Goal: Task Accomplishment & Management: Complete application form

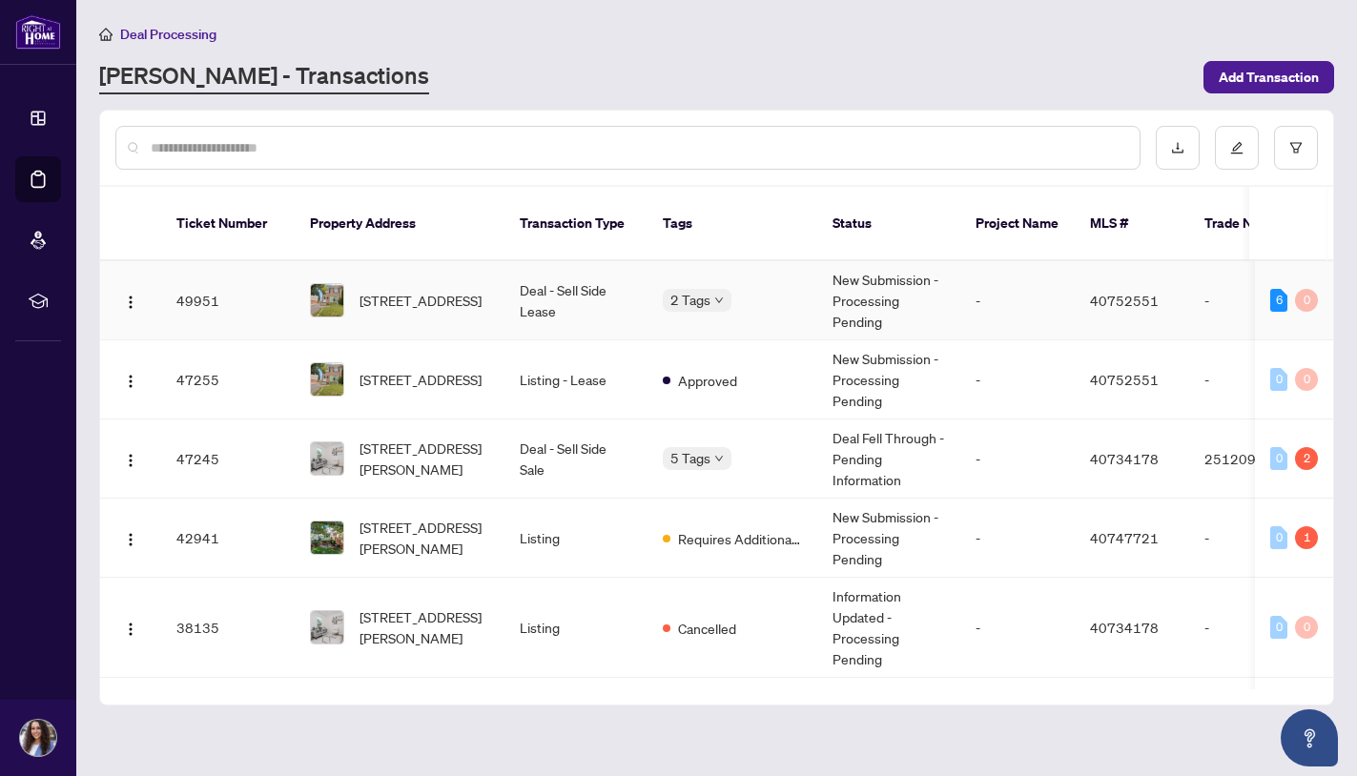
click at [706, 289] on span "2 Tags" at bounding box center [690, 300] width 40 height 22
click at [706, 282] on span "Deposit Submitted" at bounding box center [753, 288] width 112 height 21
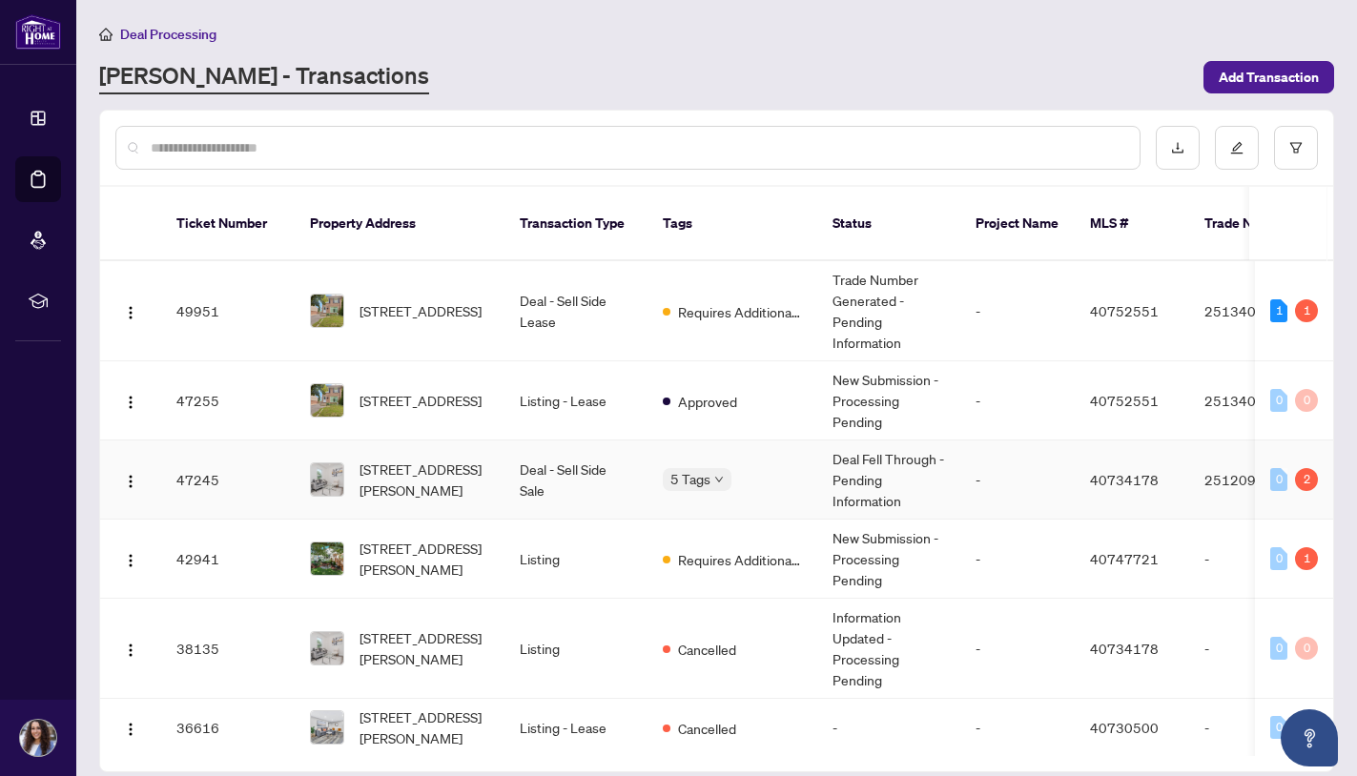
scroll to position [66, 0]
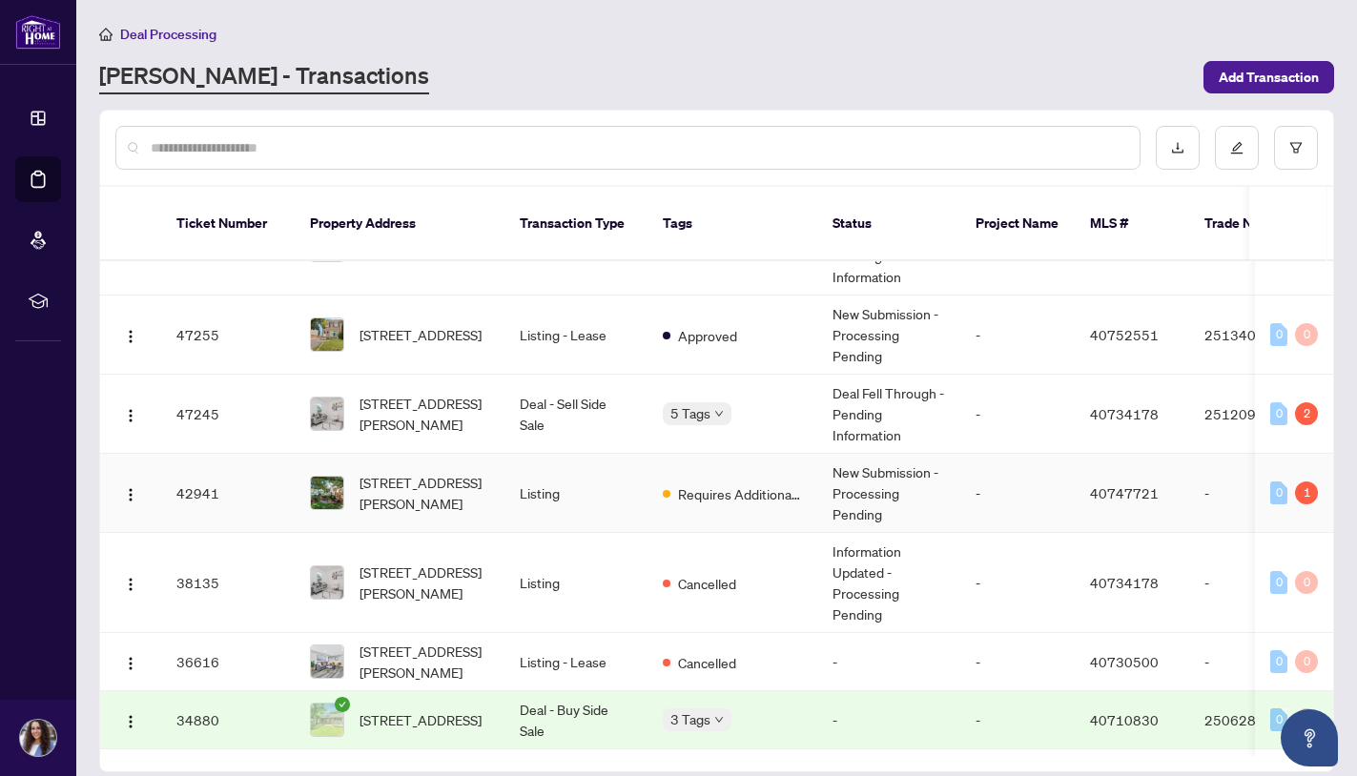
click at [1295, 482] on div "1" at bounding box center [1306, 493] width 23 height 23
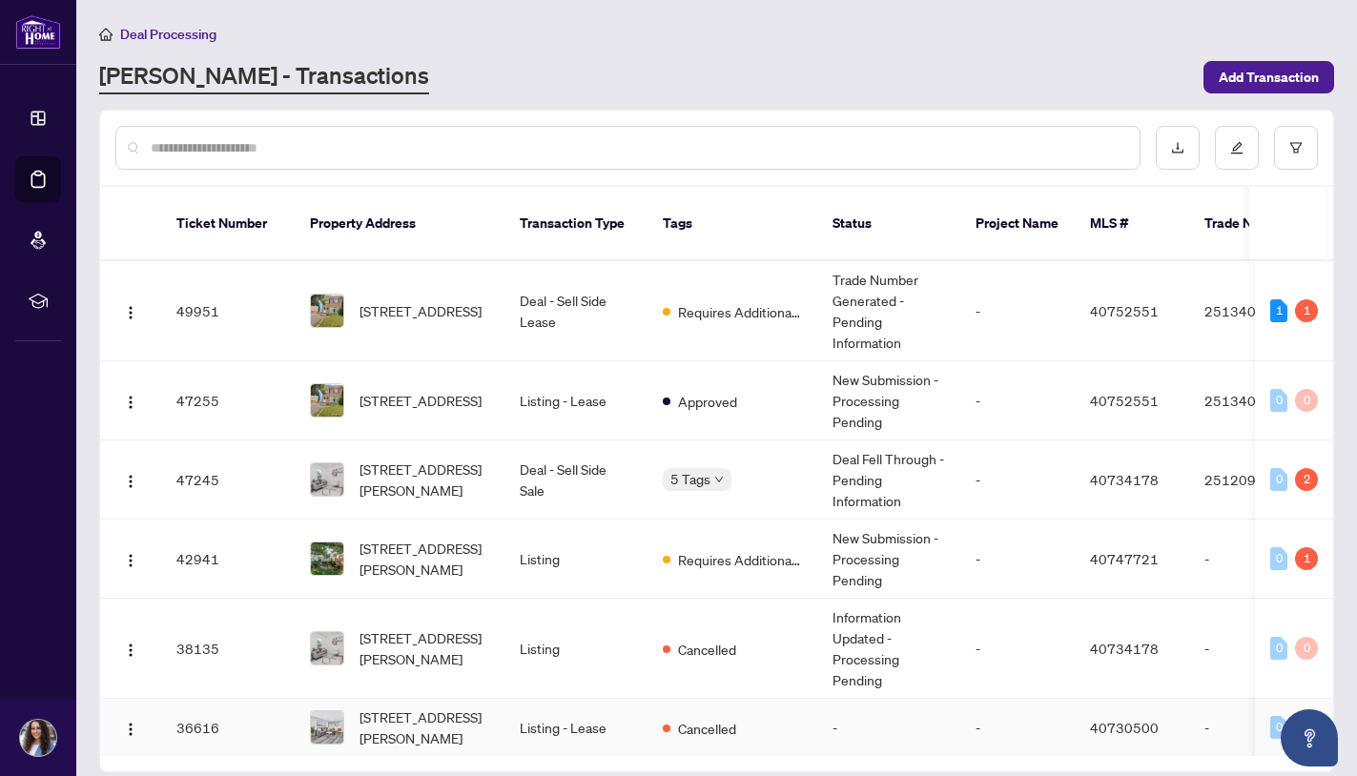
scroll to position [0, 0]
click at [719, 475] on icon "down" at bounding box center [719, 480] width 10 height 10
click at [424, 317] on div "[STREET_ADDRESS]" at bounding box center [364, 332] width 119 height 31
click at [702, 306] on td "Requires Additional Docs" at bounding box center [733, 311] width 170 height 100
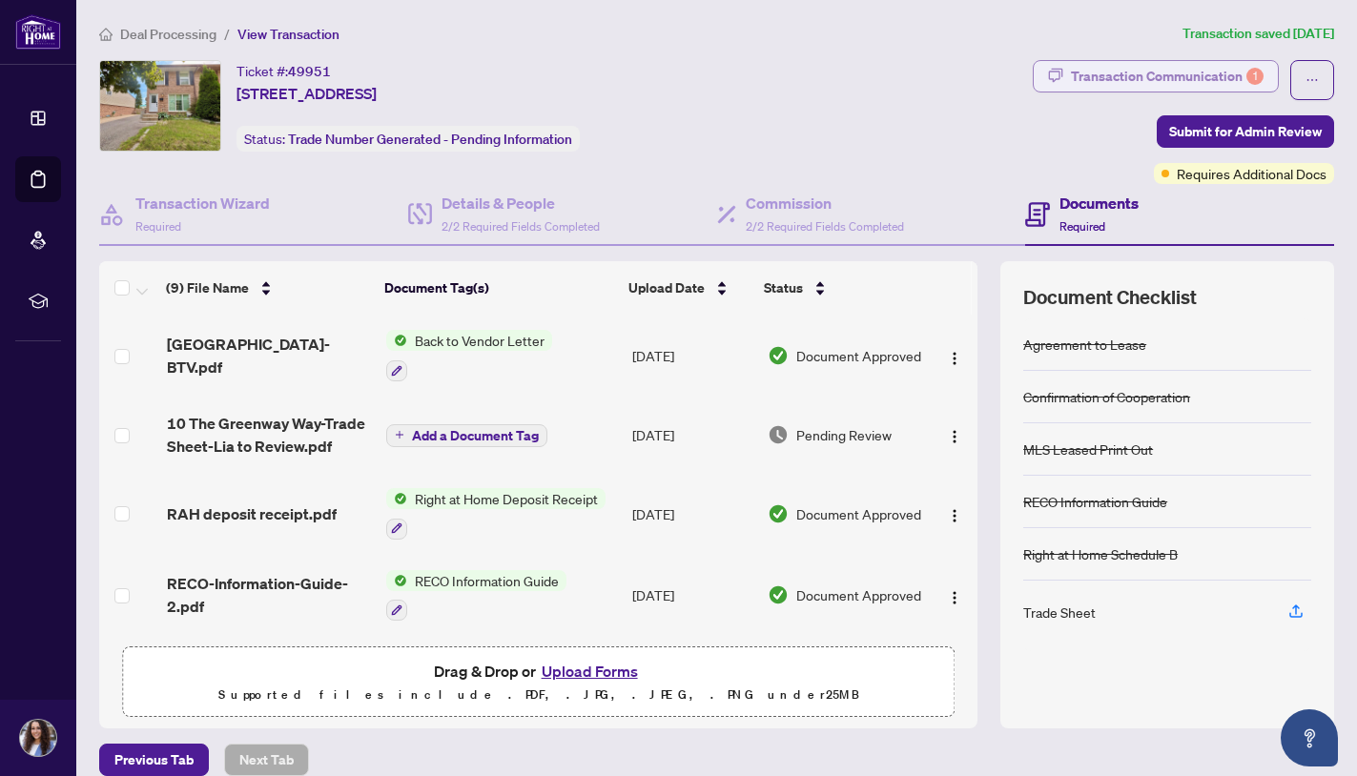
click at [1185, 72] on div "Transaction Communication 1" at bounding box center [1167, 76] width 193 height 31
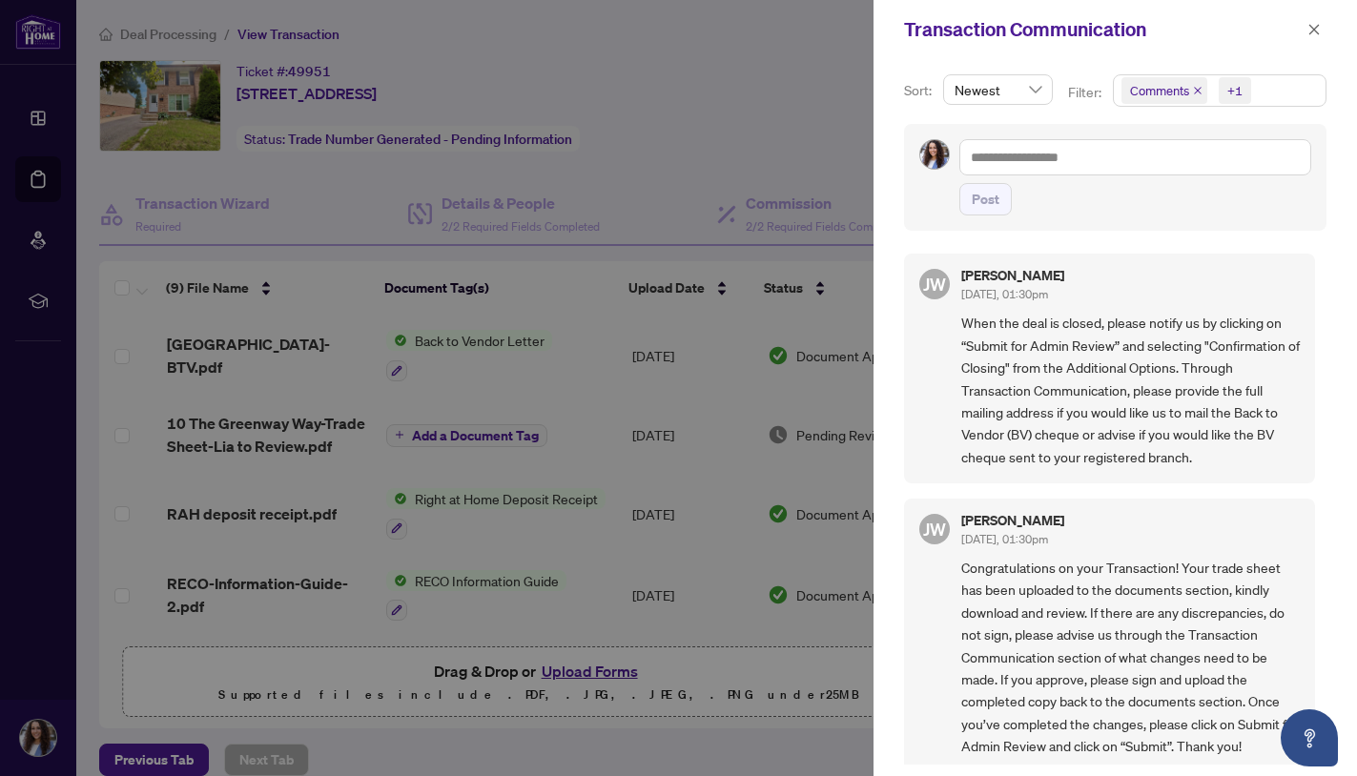
click at [751, 459] on div at bounding box center [678, 388] width 1357 height 776
click at [1314, 31] on icon "close" at bounding box center [1314, 29] width 10 height 10
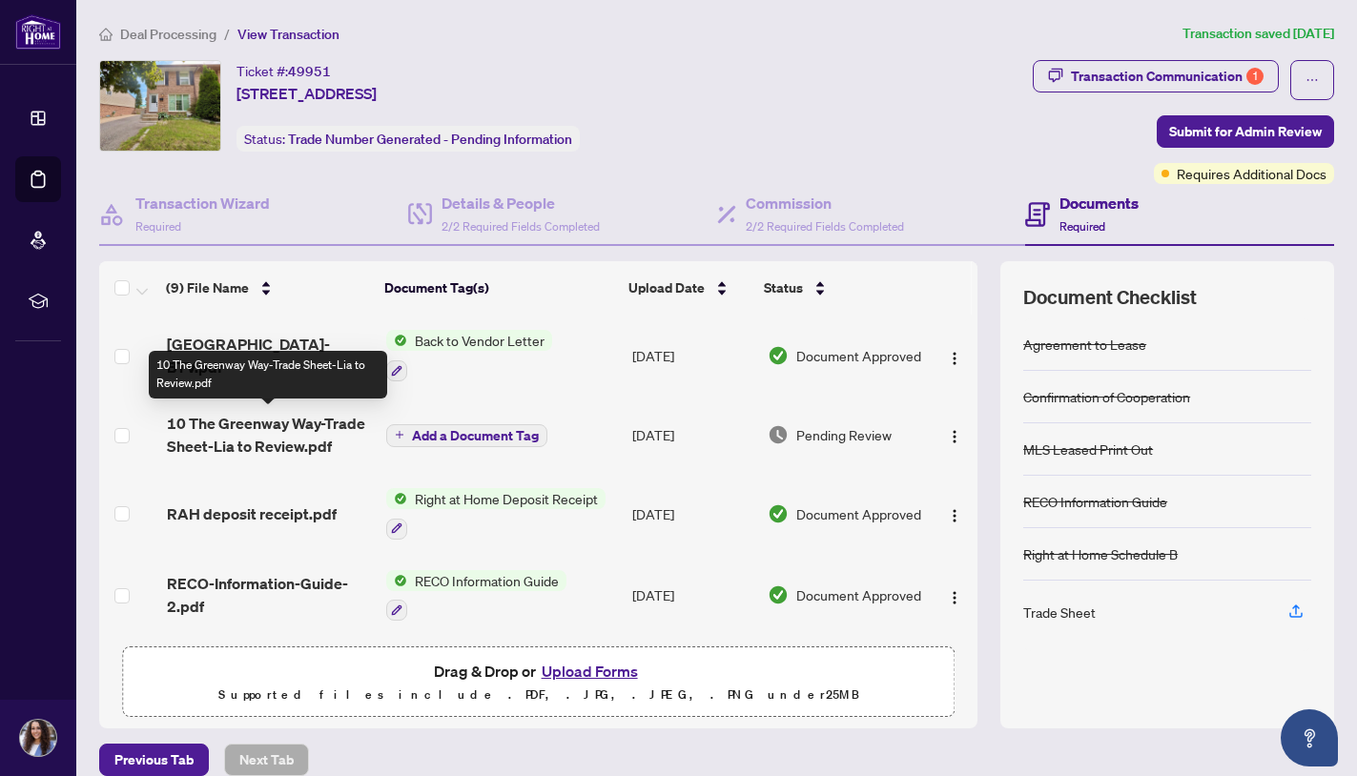
click at [226, 444] on span "10 The Greenway Way-Trade Sheet-Lia to Review.pdf" at bounding box center [269, 435] width 204 height 46
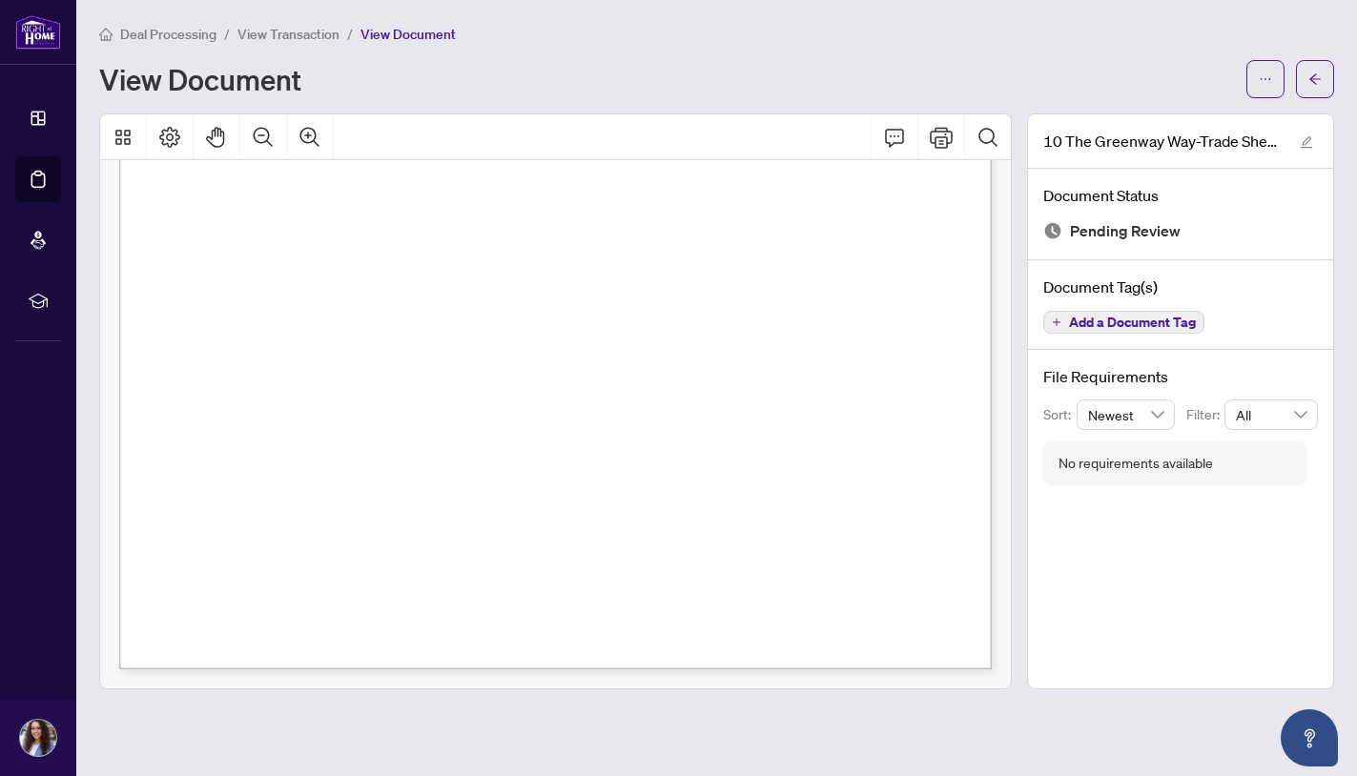
scroll to position [453, 0]
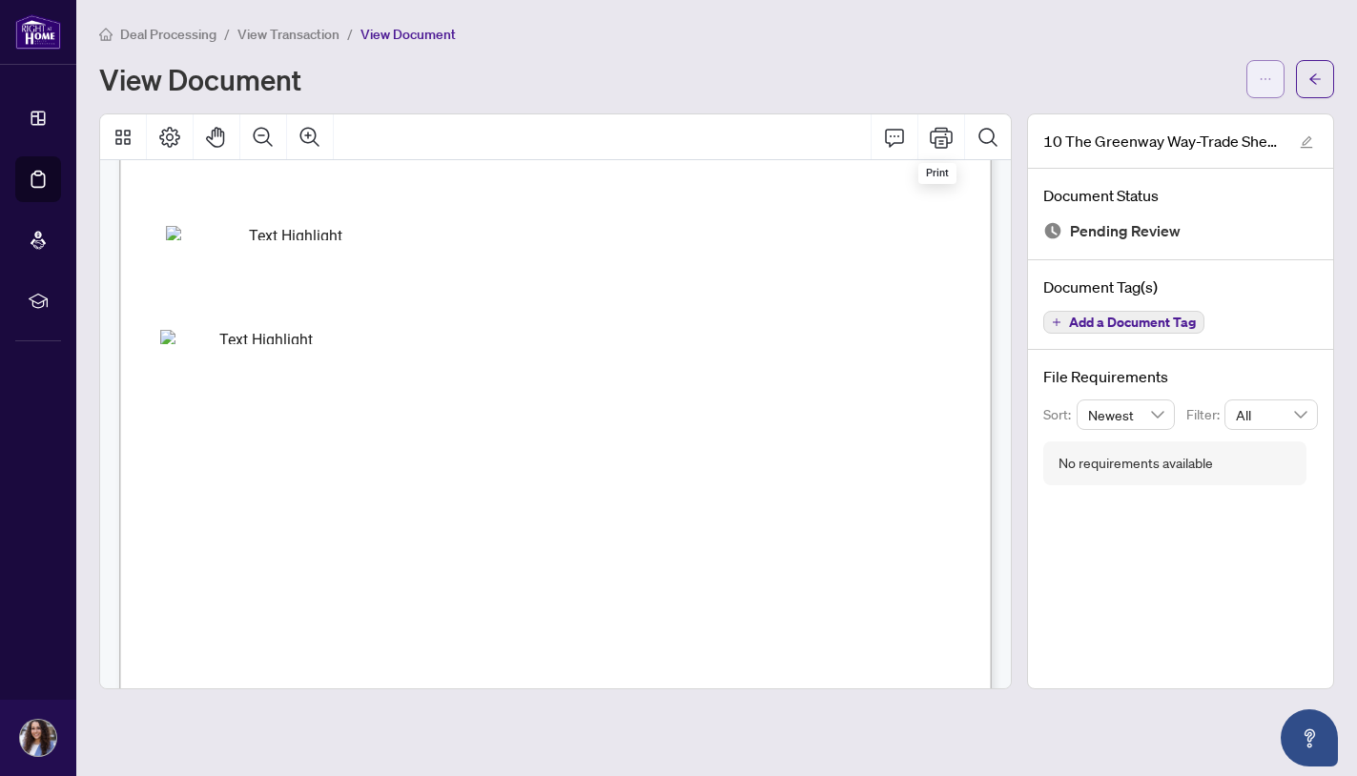
click at [1266, 77] on icon "ellipsis" at bounding box center [1265, 78] width 13 height 13
click at [1159, 123] on span "Download" at bounding box center [1196, 120] width 145 height 21
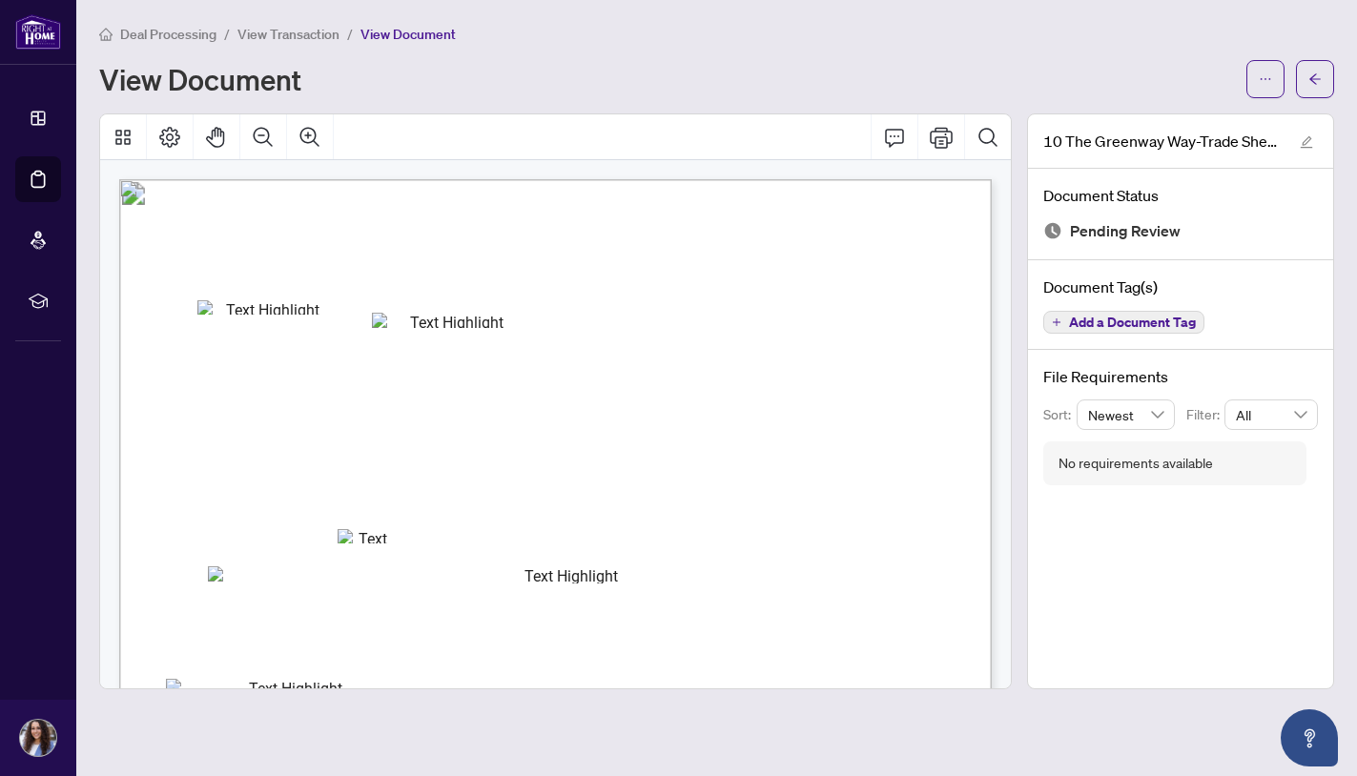
scroll to position [0, 0]
click at [1306, 77] on button "button" at bounding box center [1315, 79] width 38 height 38
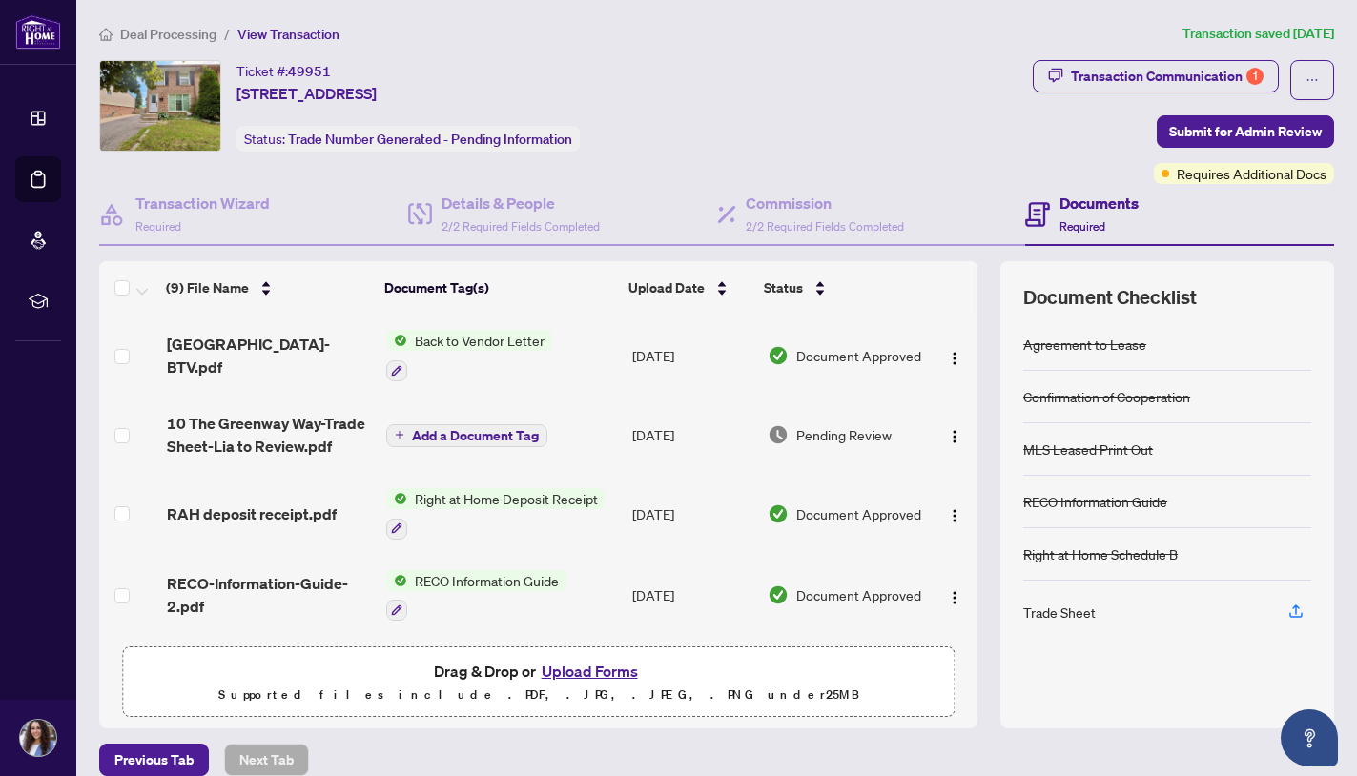
click at [286, 514] on span "RAH deposit receipt.pdf" at bounding box center [252, 514] width 170 height 23
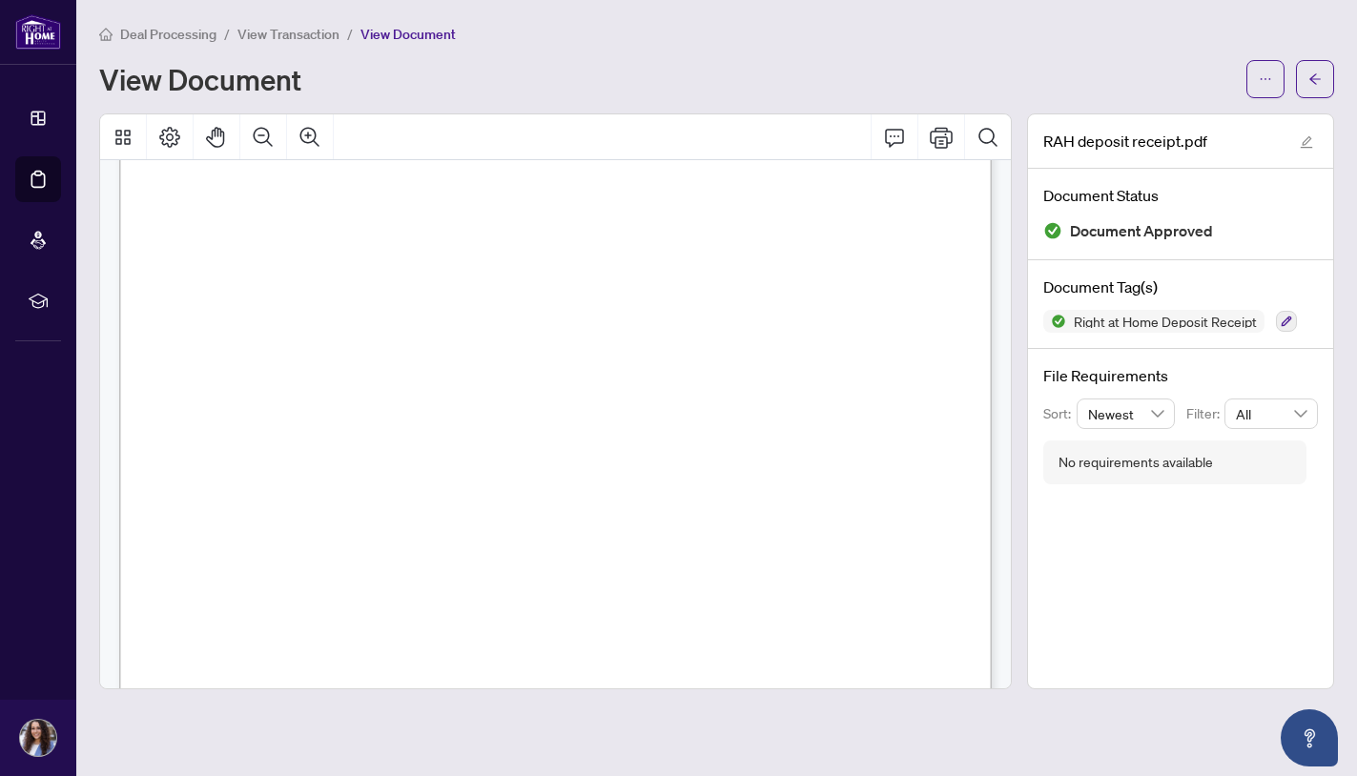
scroll to position [305, 0]
click at [1272, 74] on button "button" at bounding box center [1265, 79] width 38 height 38
click at [1158, 119] on span "Download" at bounding box center [1196, 120] width 145 height 21
click at [1310, 88] on span "button" at bounding box center [1314, 79] width 13 height 31
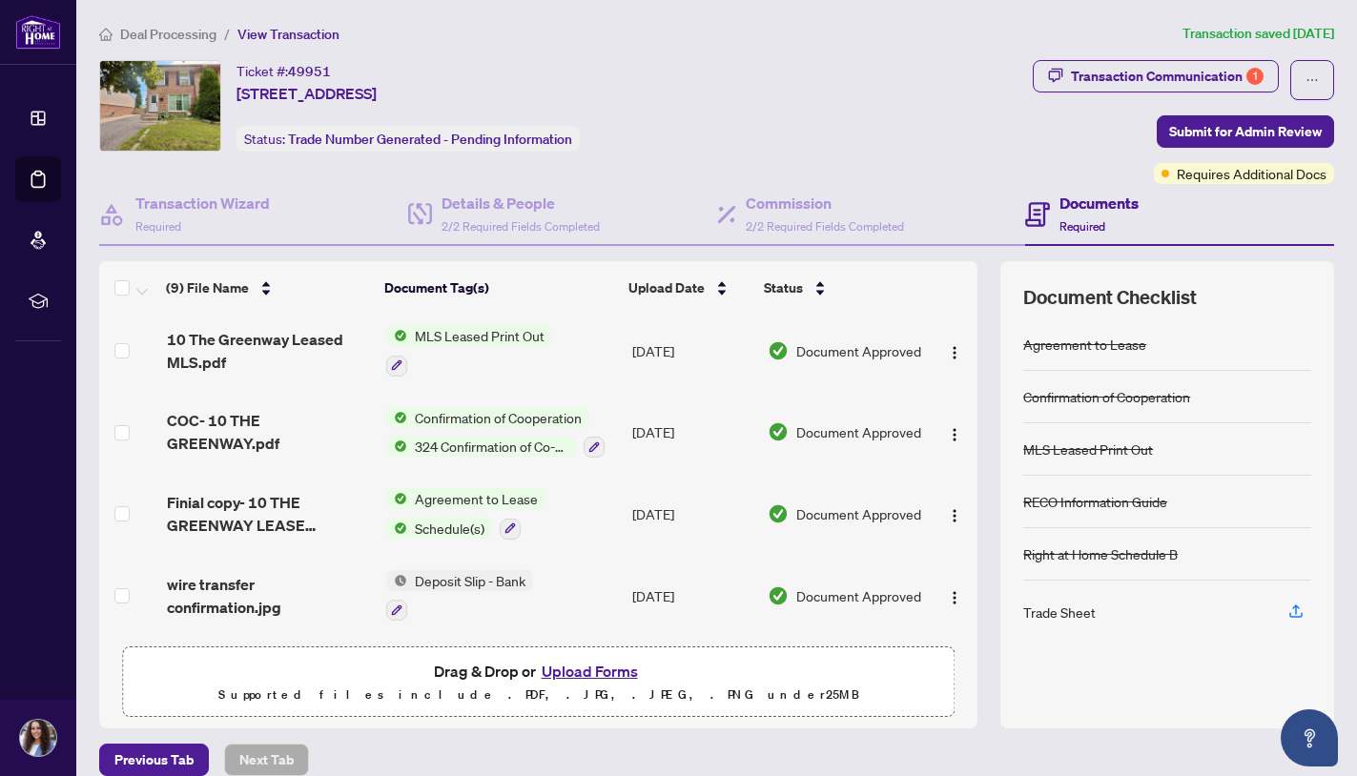
scroll to position [409, 0]
click at [589, 674] on button "Upload Forms" at bounding box center [590, 671] width 108 height 25
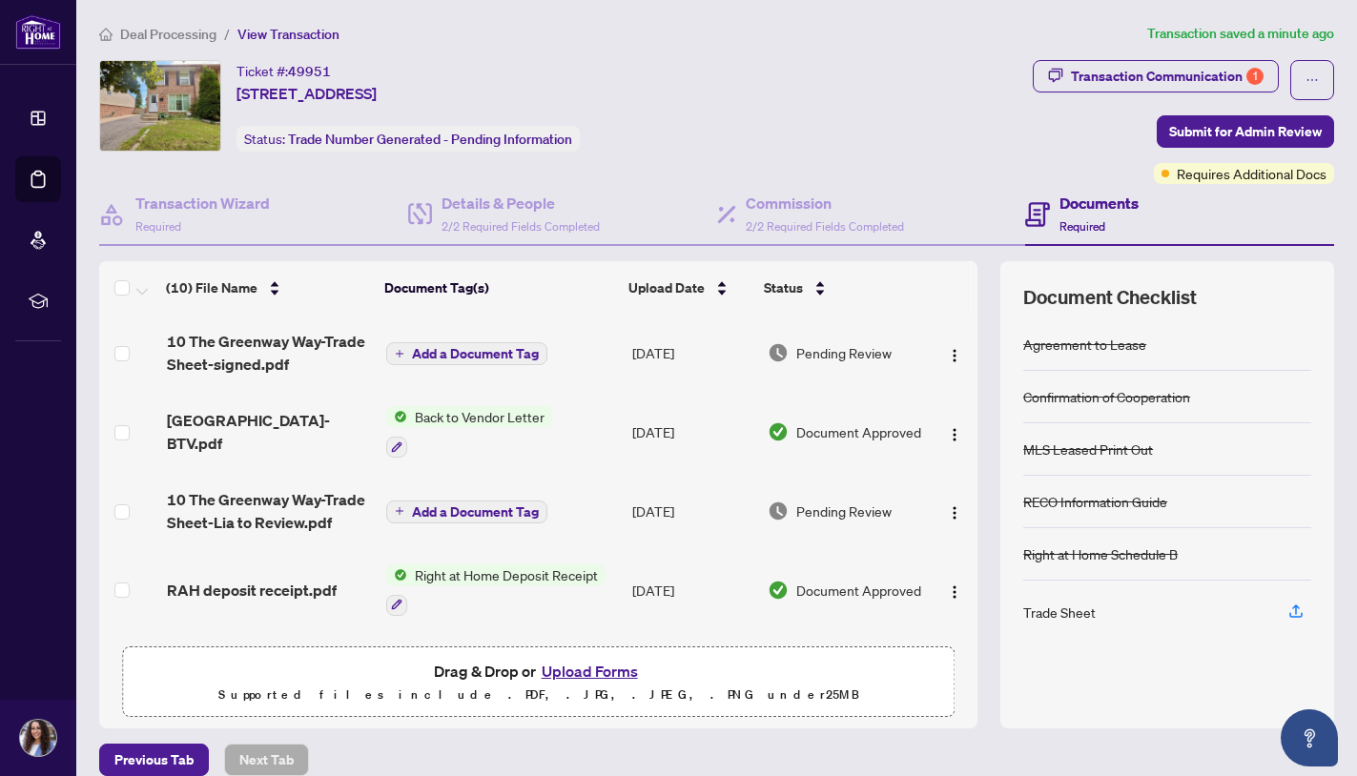
scroll to position [0, 0]
click at [1231, 127] on span "Submit for Admin Review" at bounding box center [1245, 131] width 153 height 31
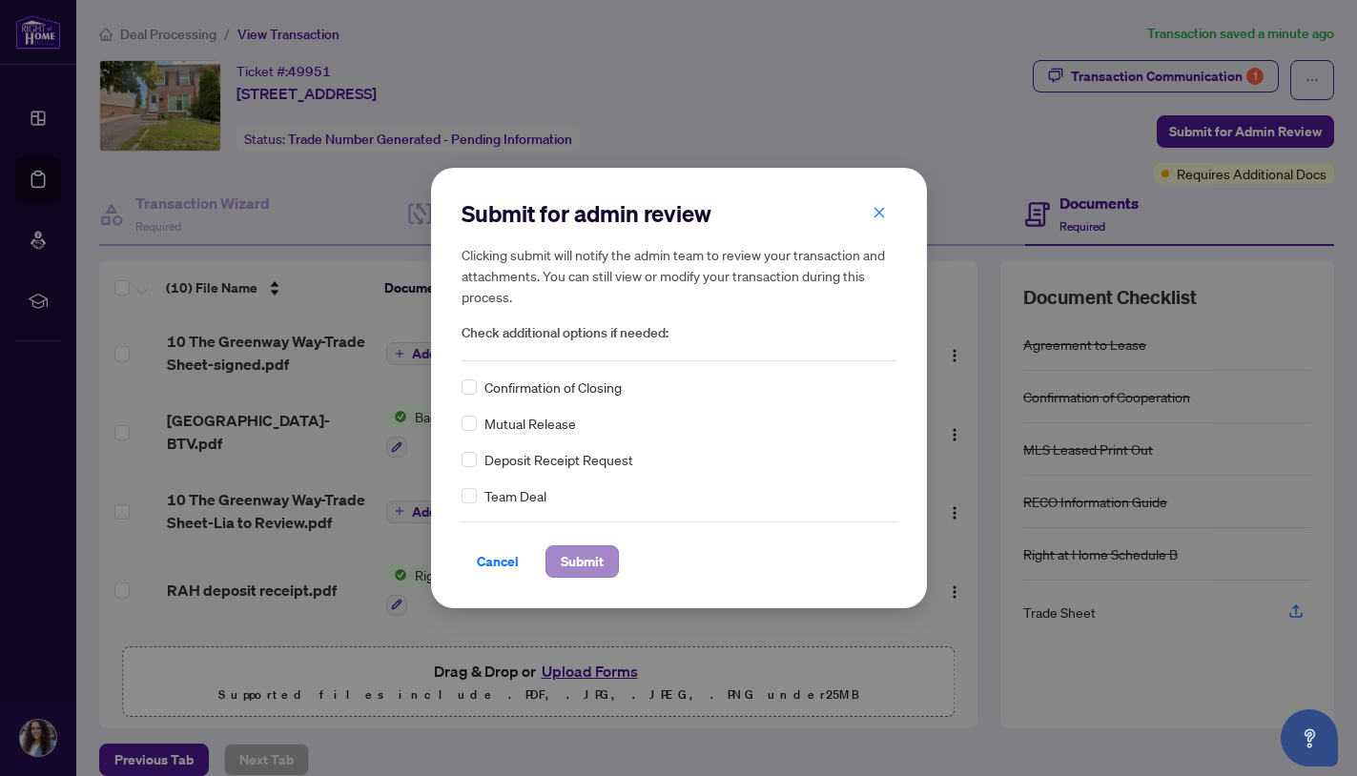
click at [567, 557] on span "Submit" at bounding box center [582, 561] width 43 height 31
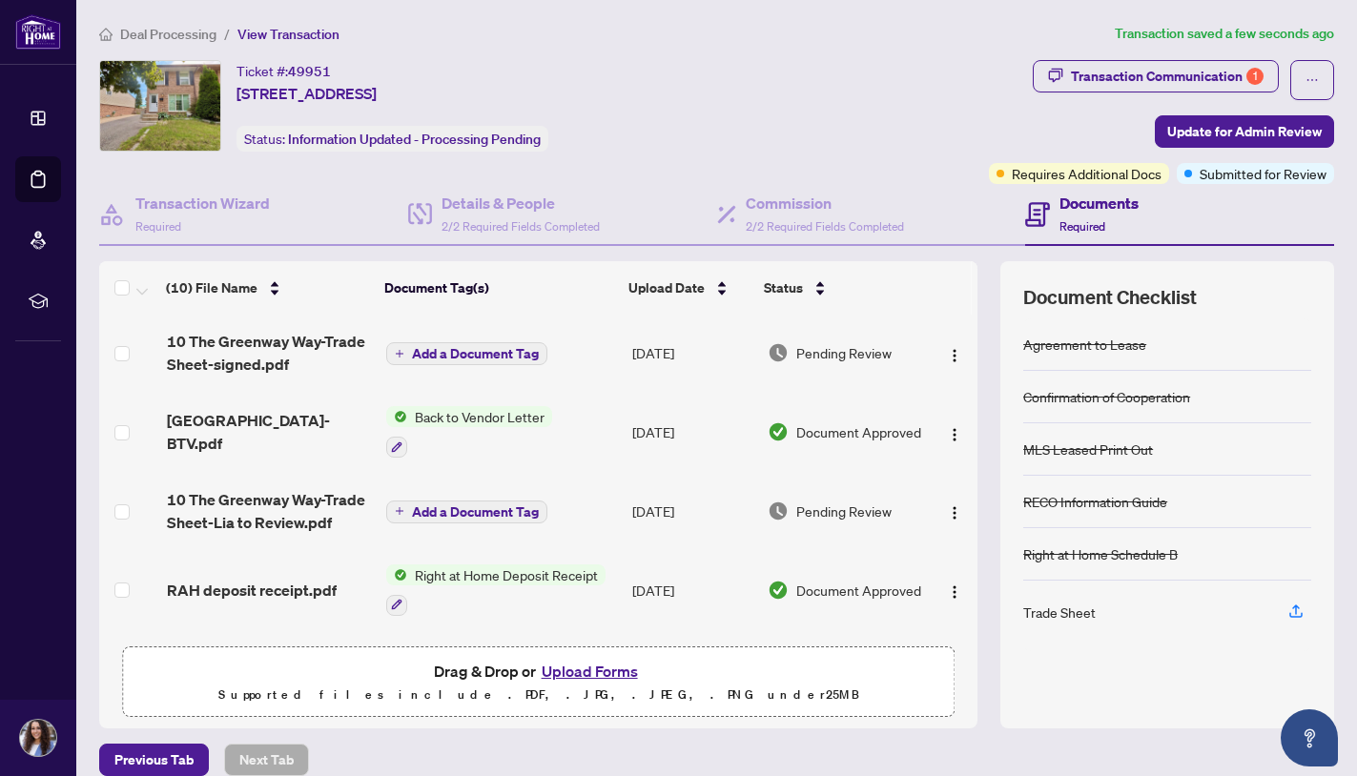
click at [54, 134] on div "Transaction submitted for review successfully. Proceed Cancel OK" at bounding box center [678, 388] width 1357 height 776
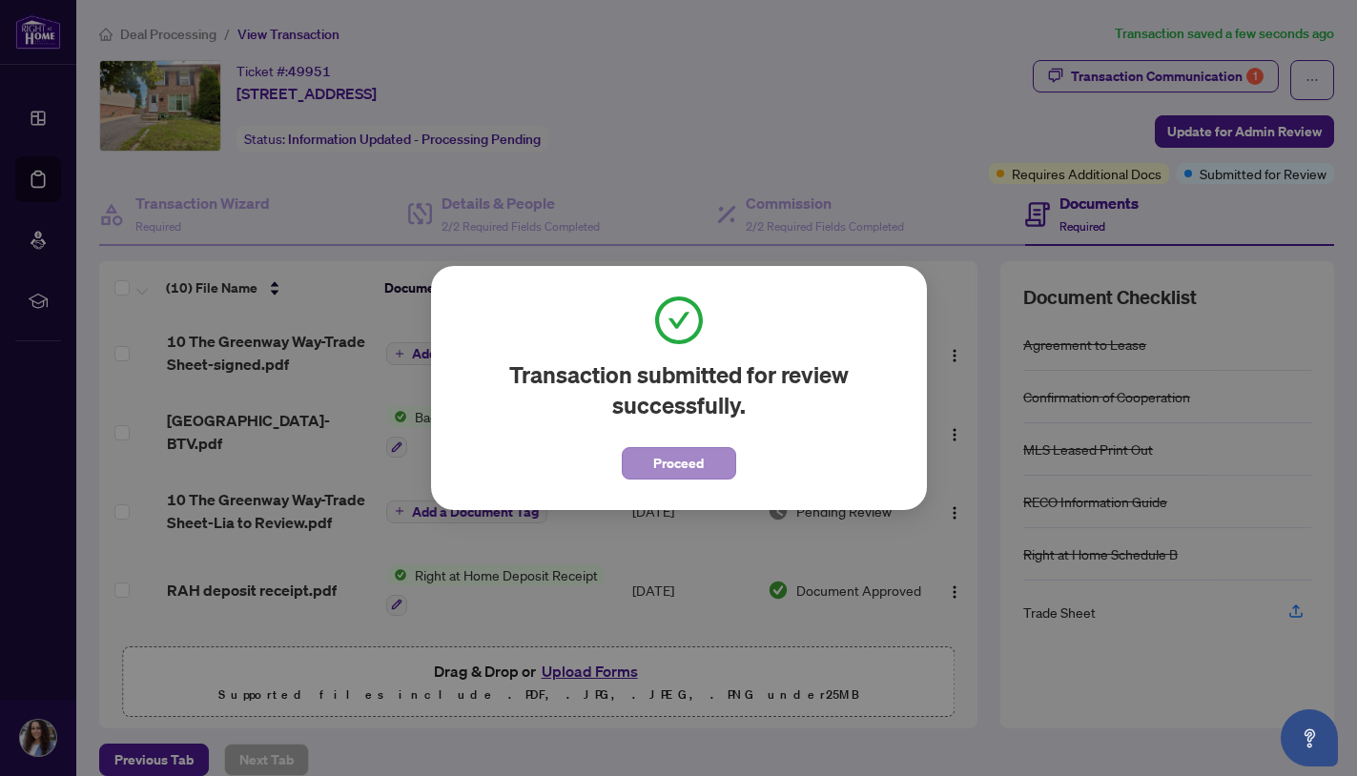
click at [638, 466] on button "Proceed" at bounding box center [679, 463] width 114 height 32
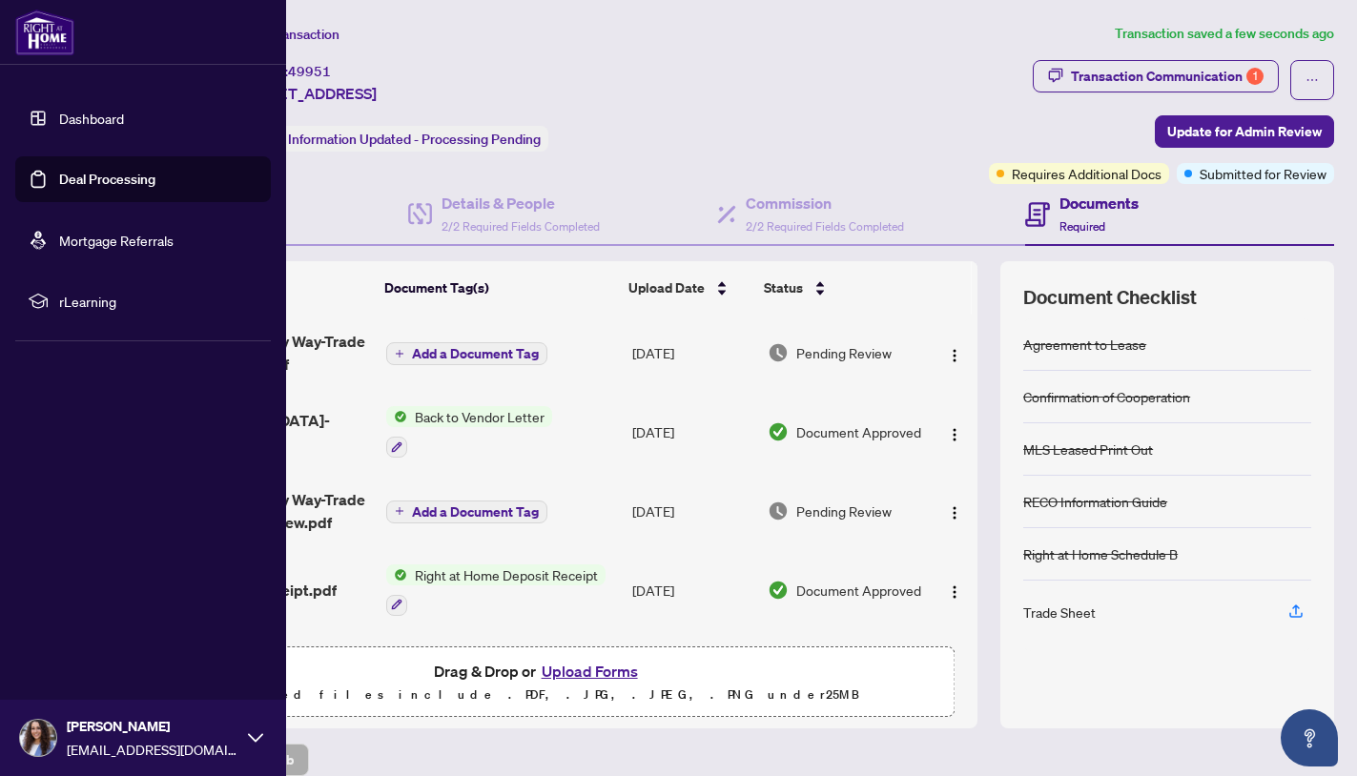
click at [0, 0] on div at bounding box center [0, 0] width 0 height 0
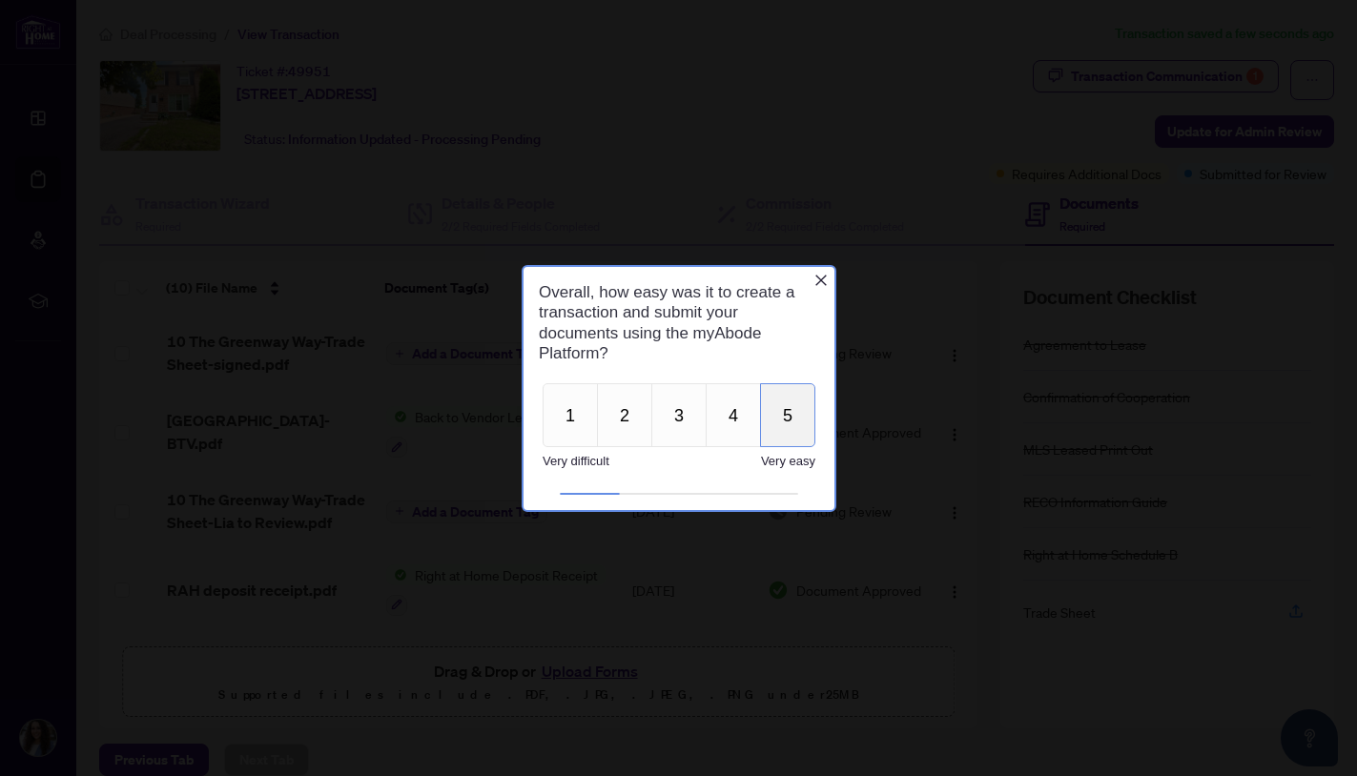
click at [773, 422] on button "5" at bounding box center [786, 414] width 55 height 64
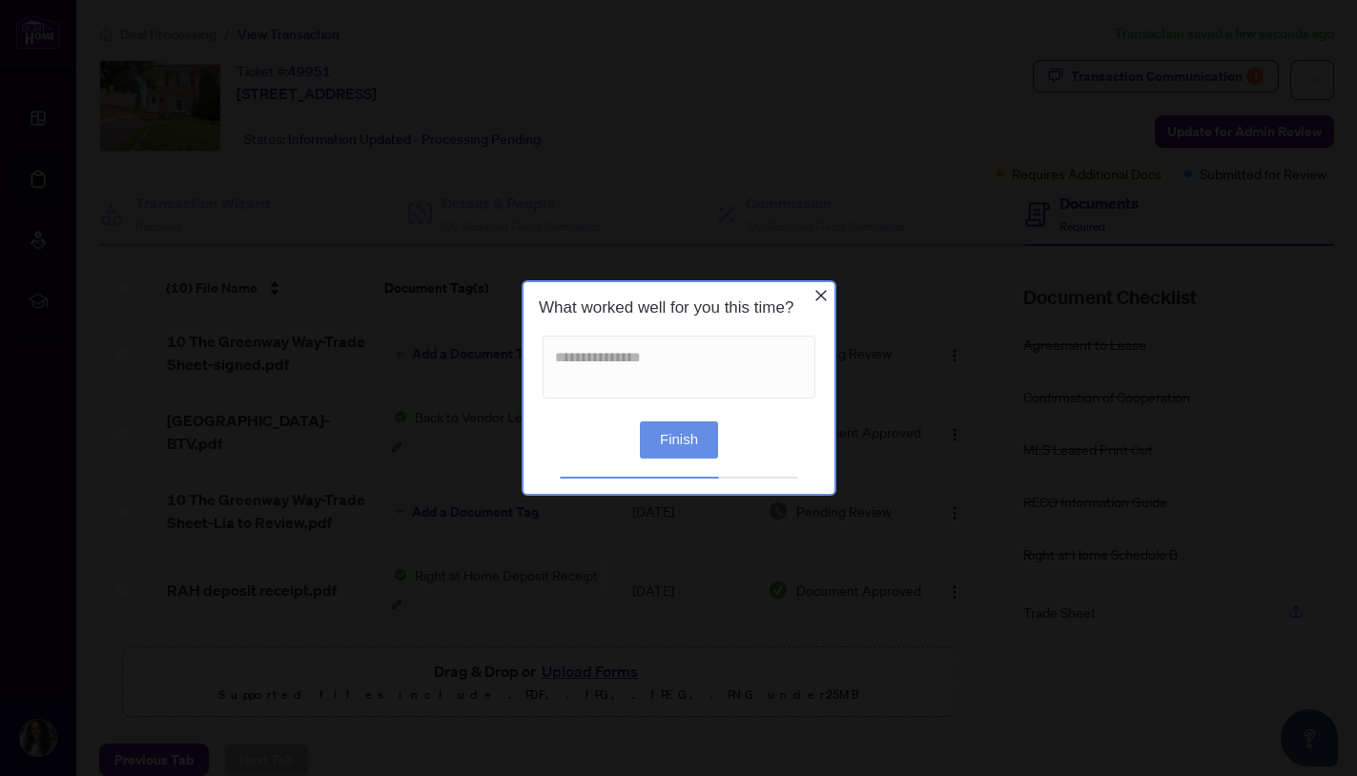
click at [678, 438] on button "Finish" at bounding box center [678, 440] width 78 height 37
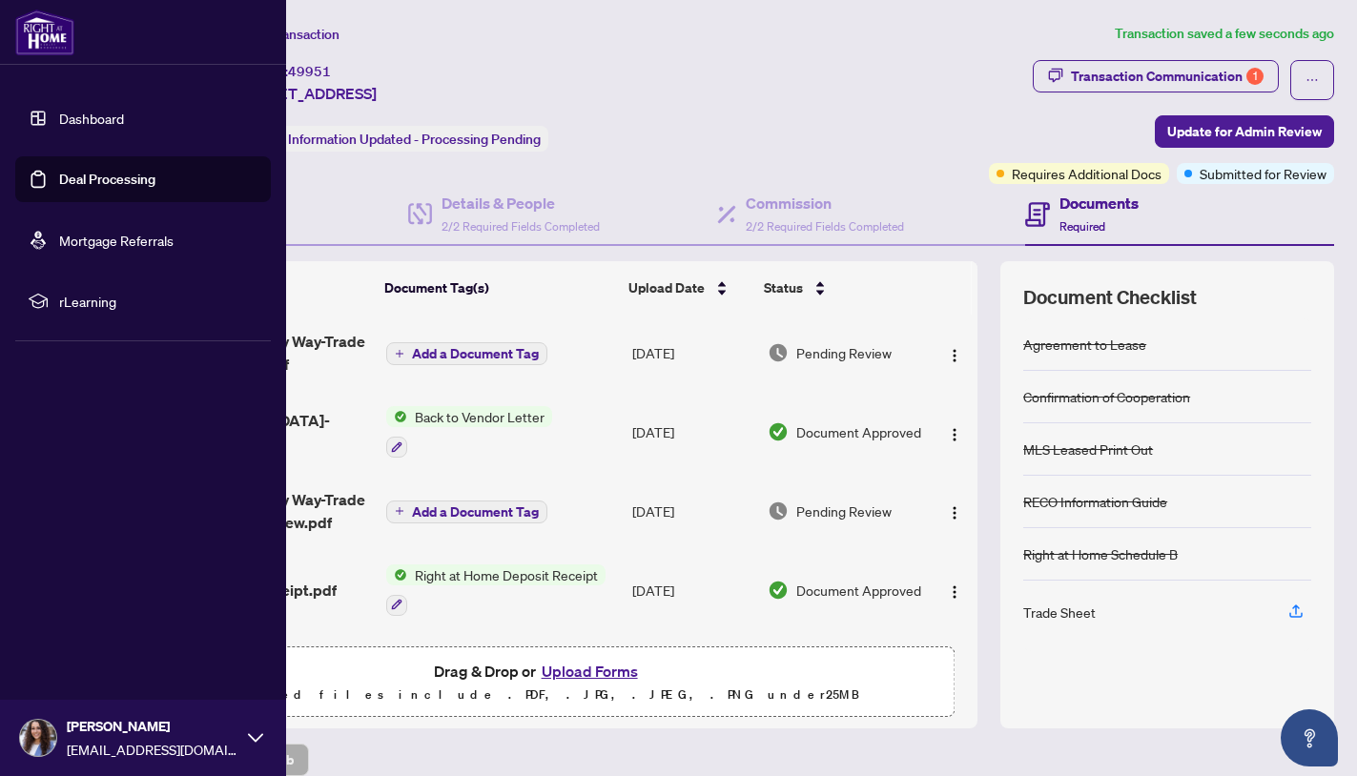
click at [59, 127] on link "Dashboard" at bounding box center [91, 118] width 65 height 17
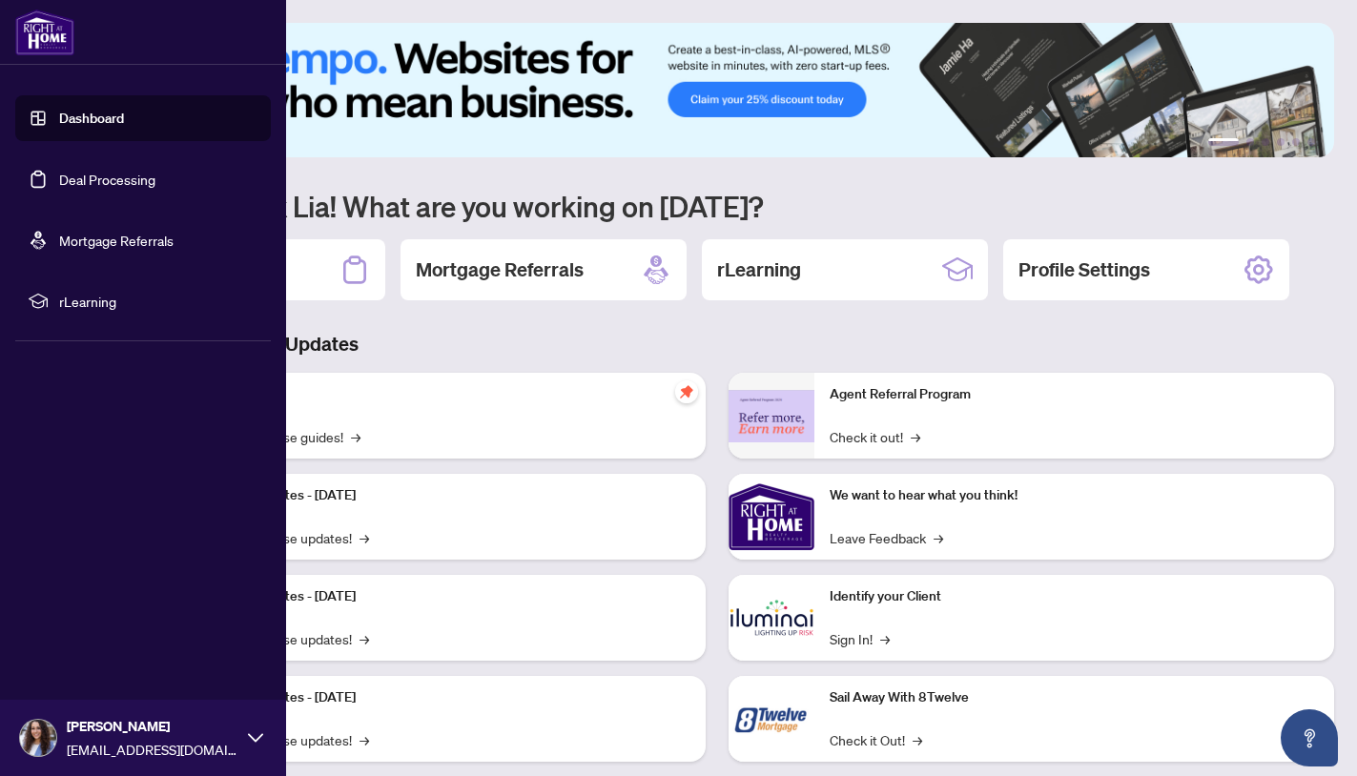
click at [64, 183] on link "Deal Processing" at bounding box center [107, 179] width 96 height 17
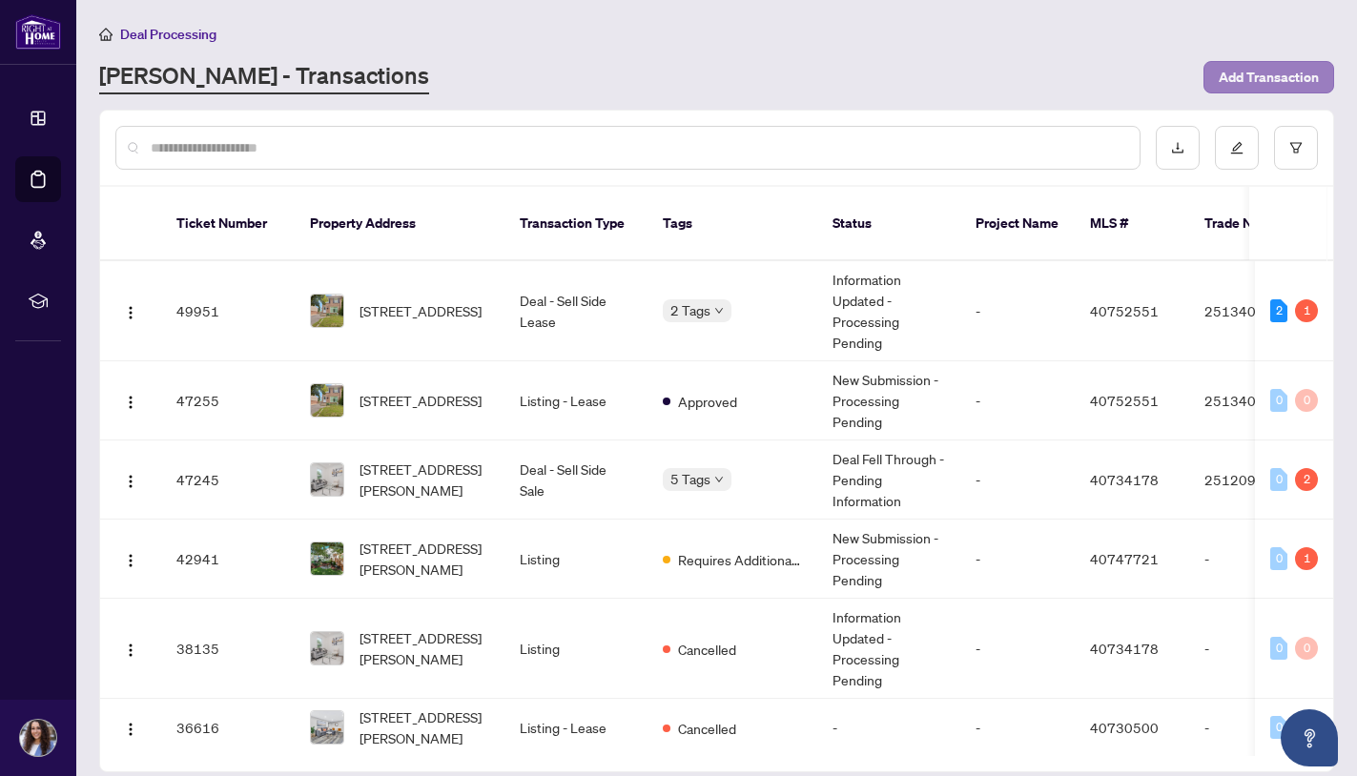
click at [1253, 80] on span "Add Transaction" at bounding box center [1269, 77] width 100 height 31
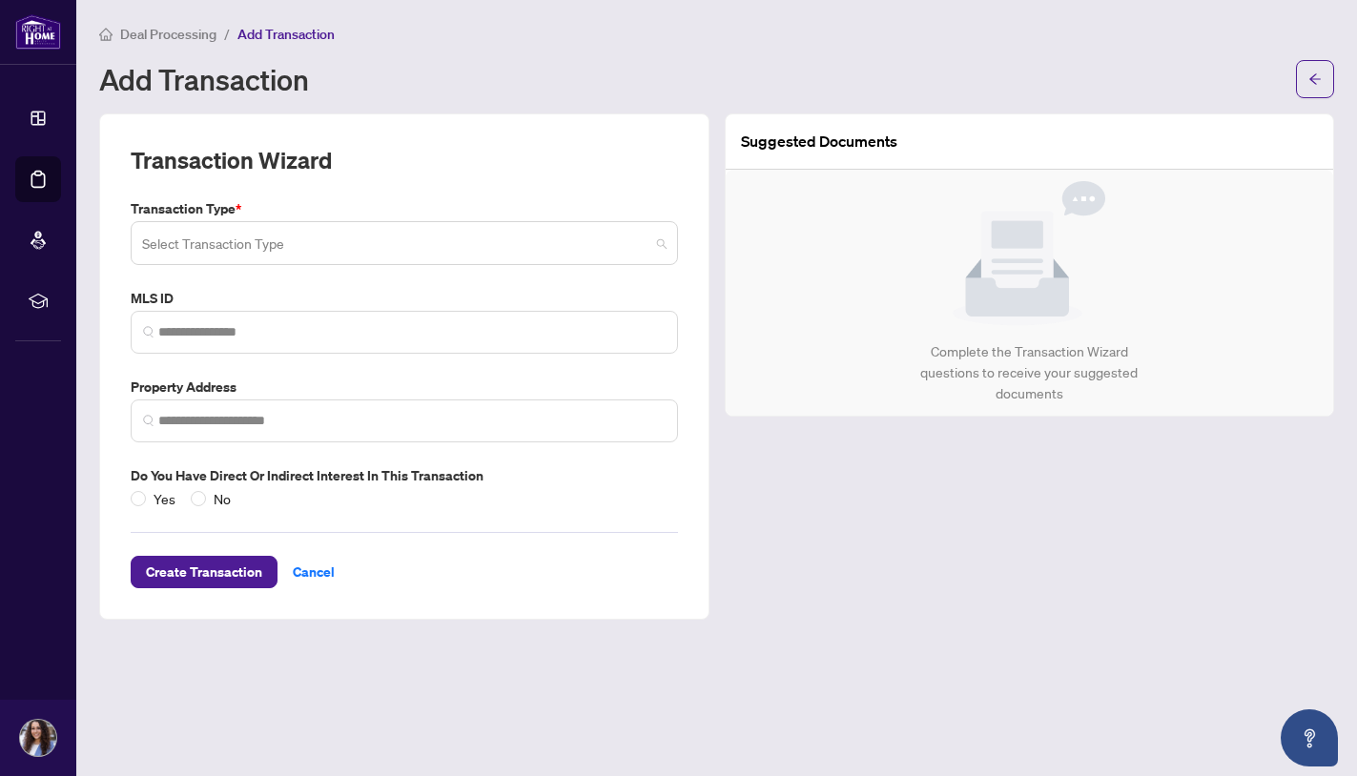
click at [255, 237] on input "search" at bounding box center [395, 246] width 507 height 42
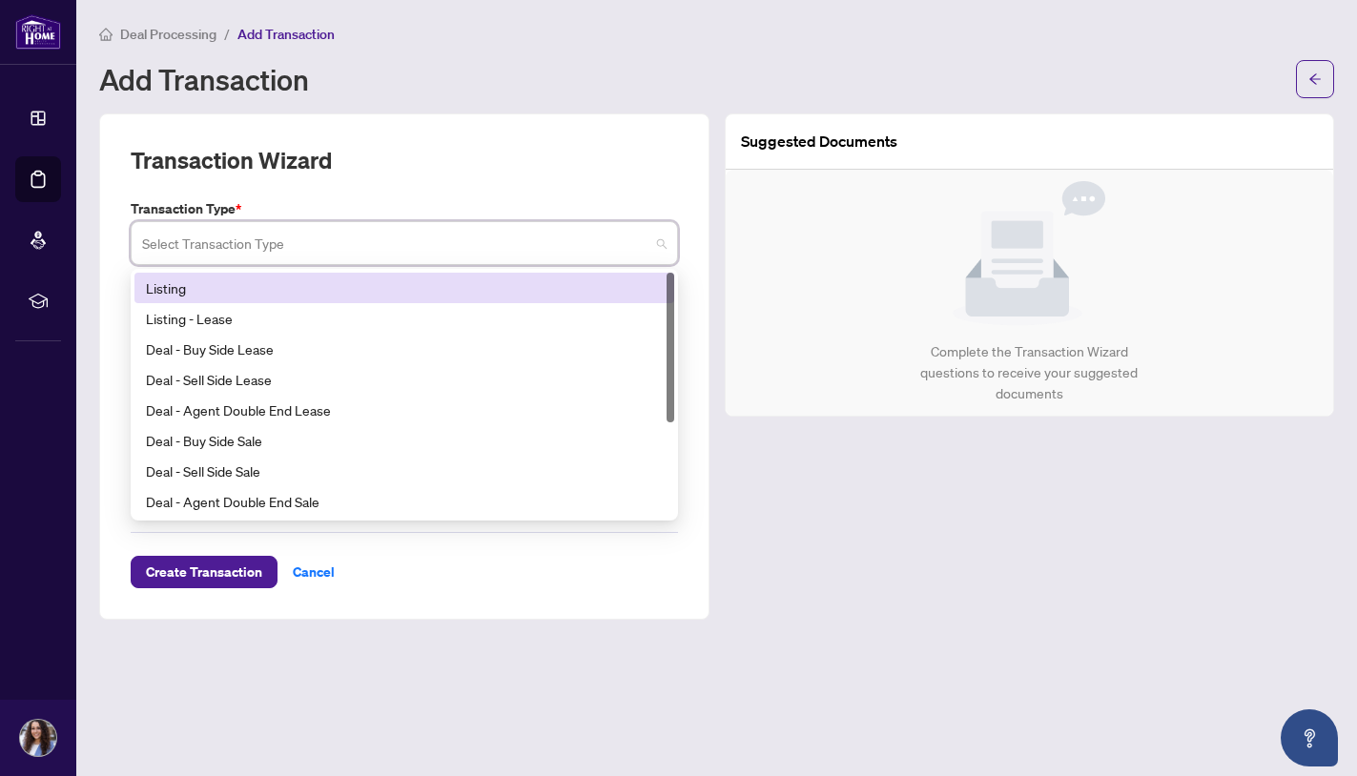
click at [205, 285] on div "Listing" at bounding box center [404, 288] width 517 height 21
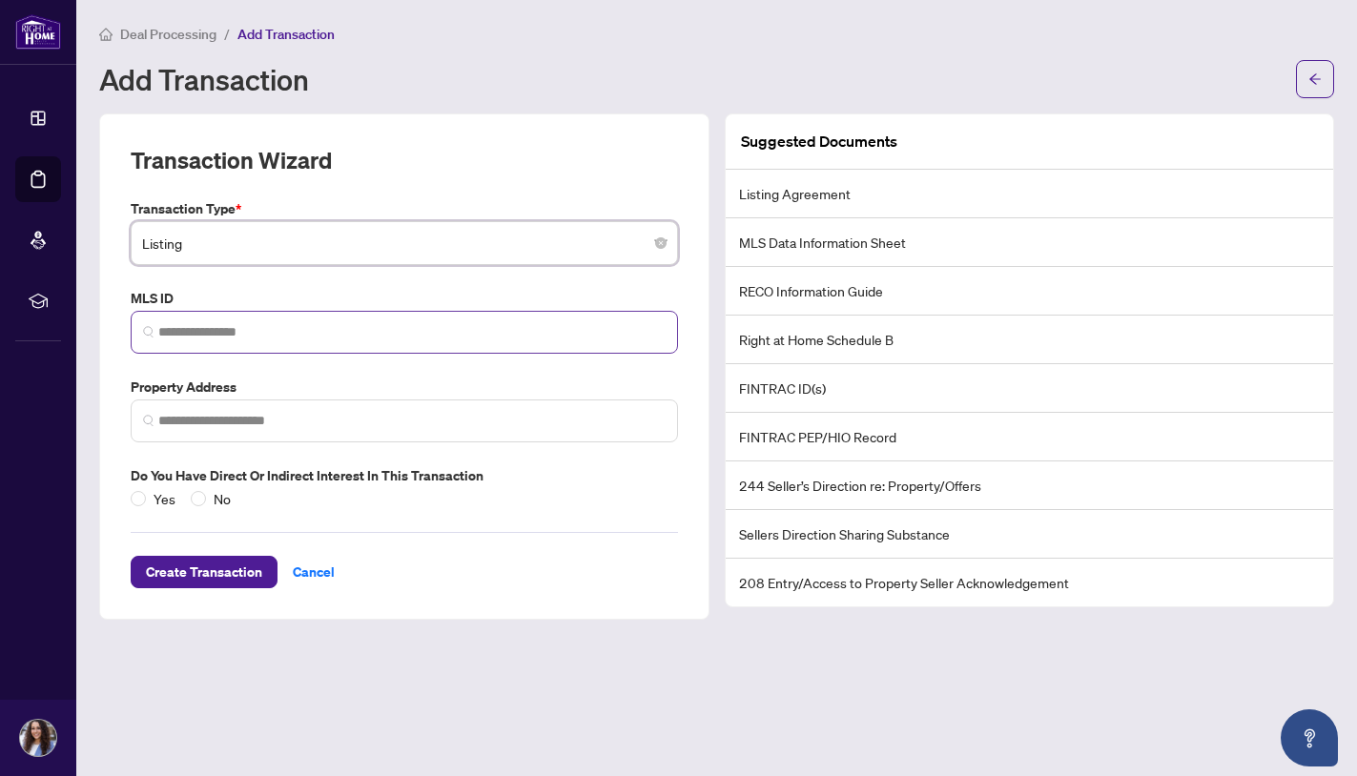
click at [202, 344] on span at bounding box center [404, 332] width 547 height 43
click at [397, 301] on label "MLS ID" at bounding box center [404, 298] width 547 height 21
click at [275, 337] on input "search" at bounding box center [411, 332] width 507 height 20
paste input "********"
type input "********"
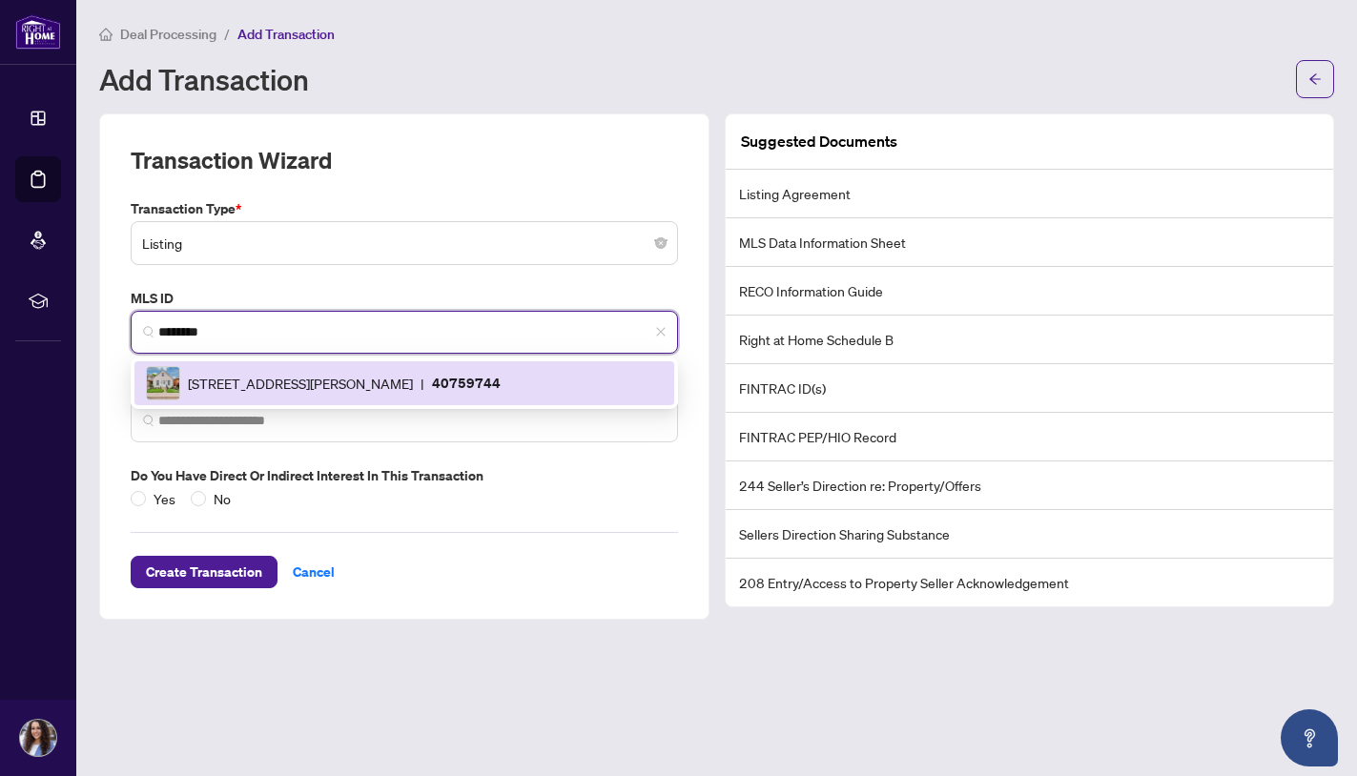
click at [240, 379] on span "[STREET_ADDRESS][PERSON_NAME]" at bounding box center [300, 383] width 225 height 21
type input "**********"
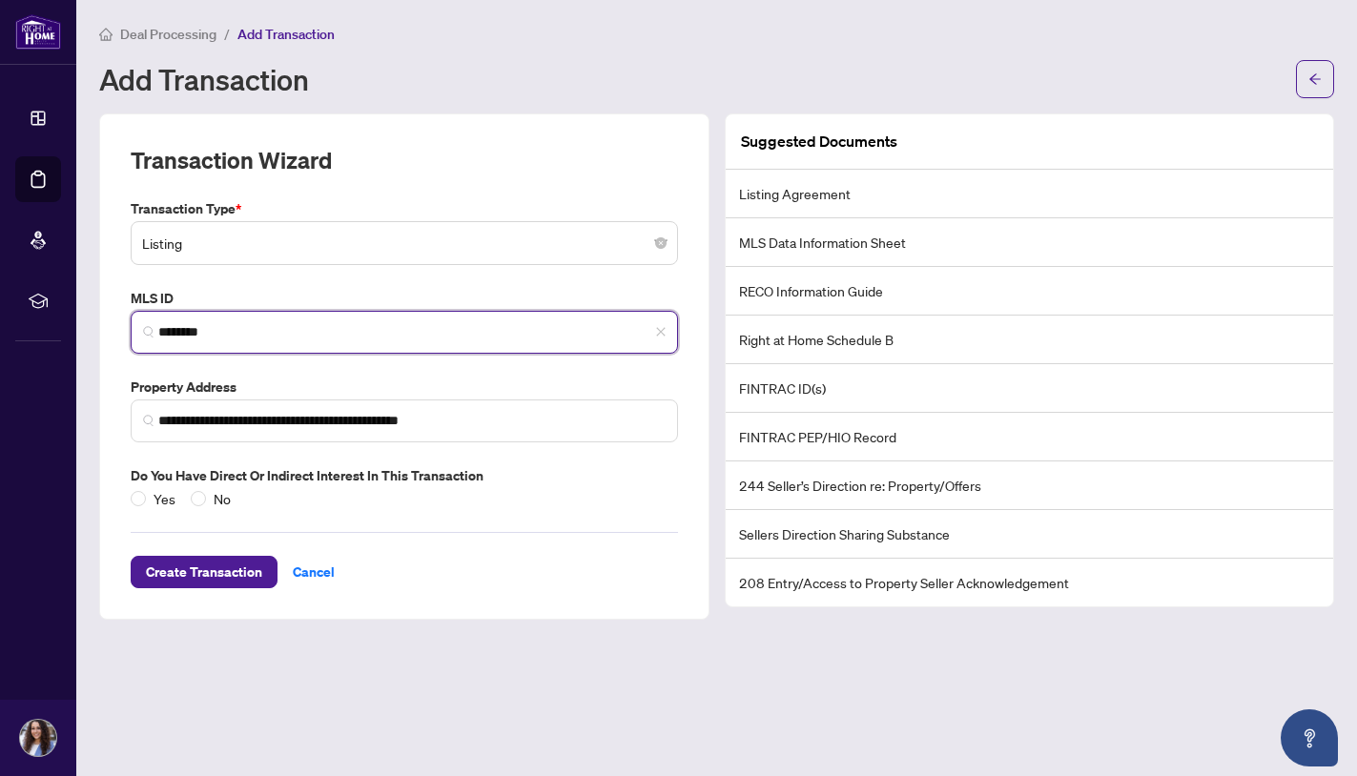
type input "********"
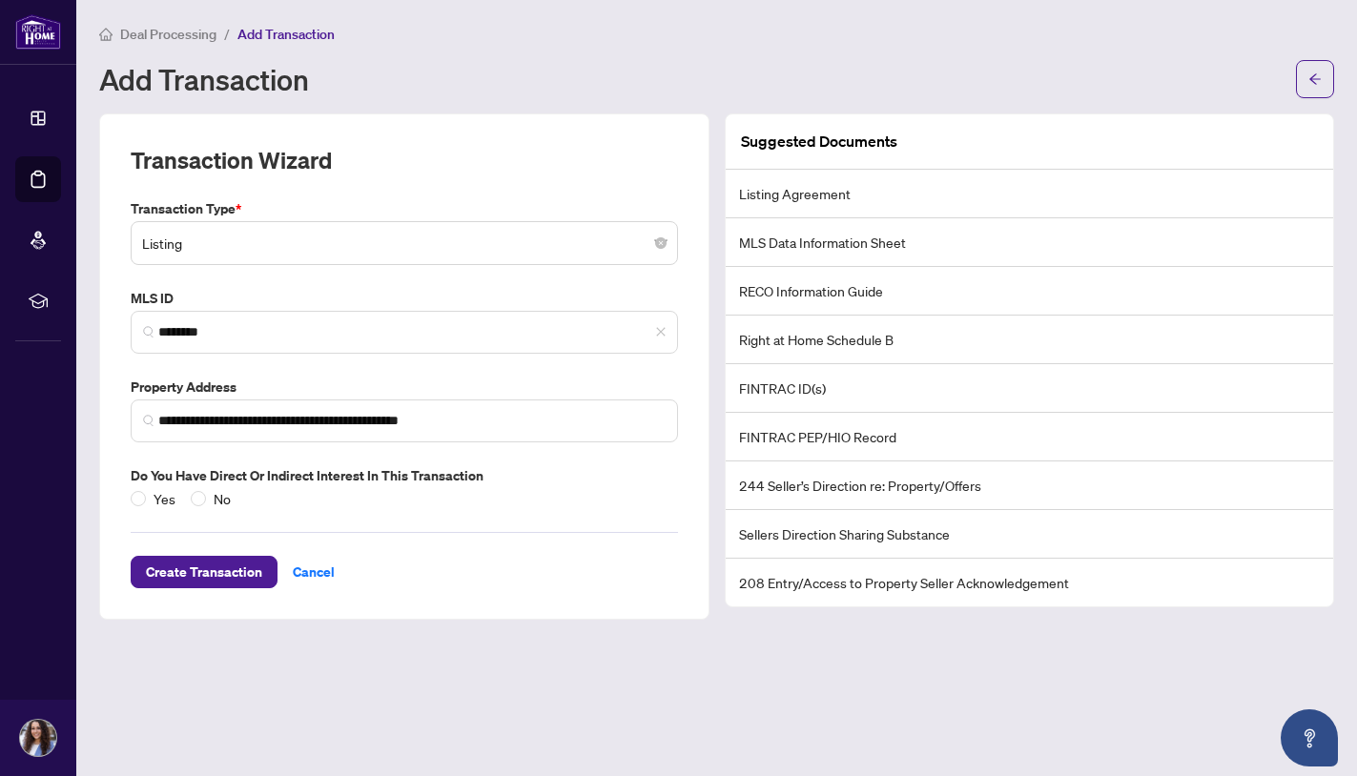
click at [397, 509] on div "Create Transaction Cancel" at bounding box center [404, 548] width 547 height 79
click at [455, 609] on div "**********" at bounding box center [404, 366] width 610 height 506
click at [244, 569] on span "Create Transaction" at bounding box center [204, 572] width 116 height 31
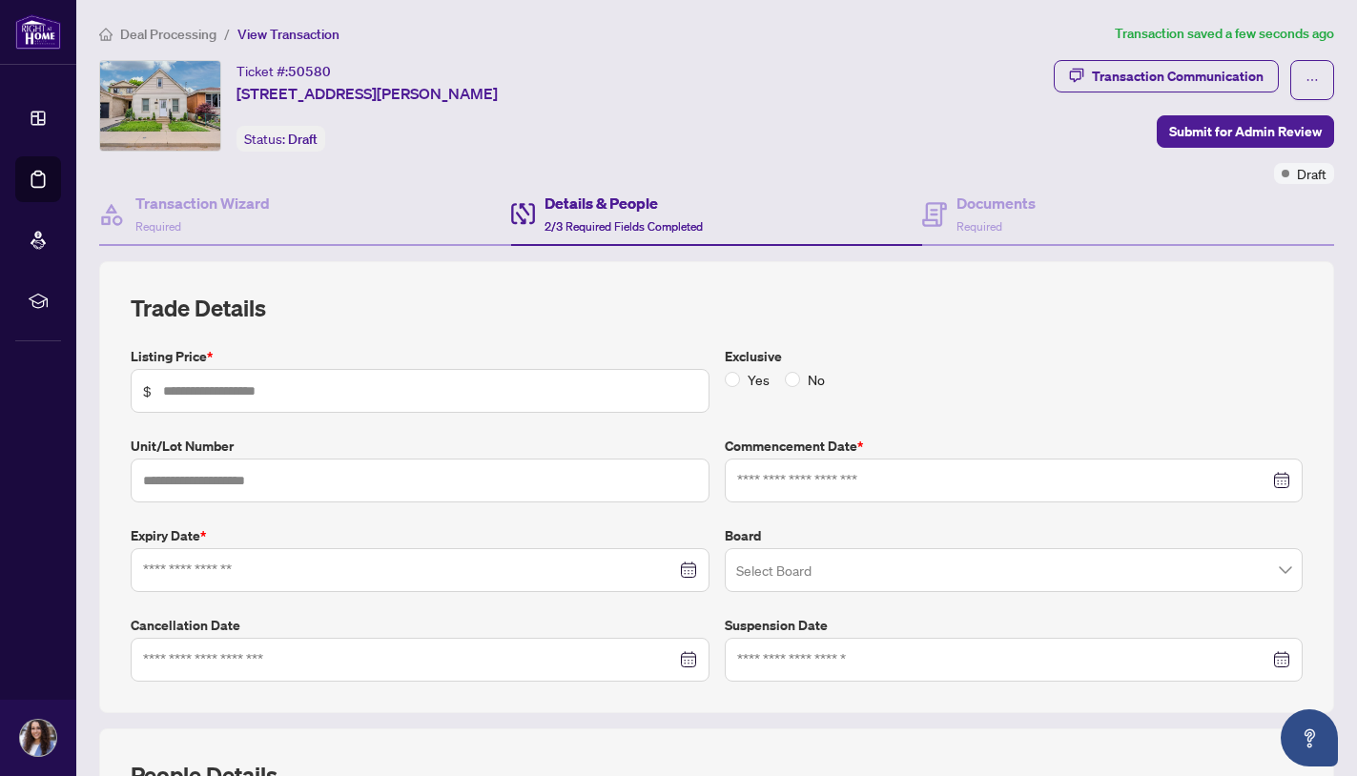
type input "*******"
type input "**********"
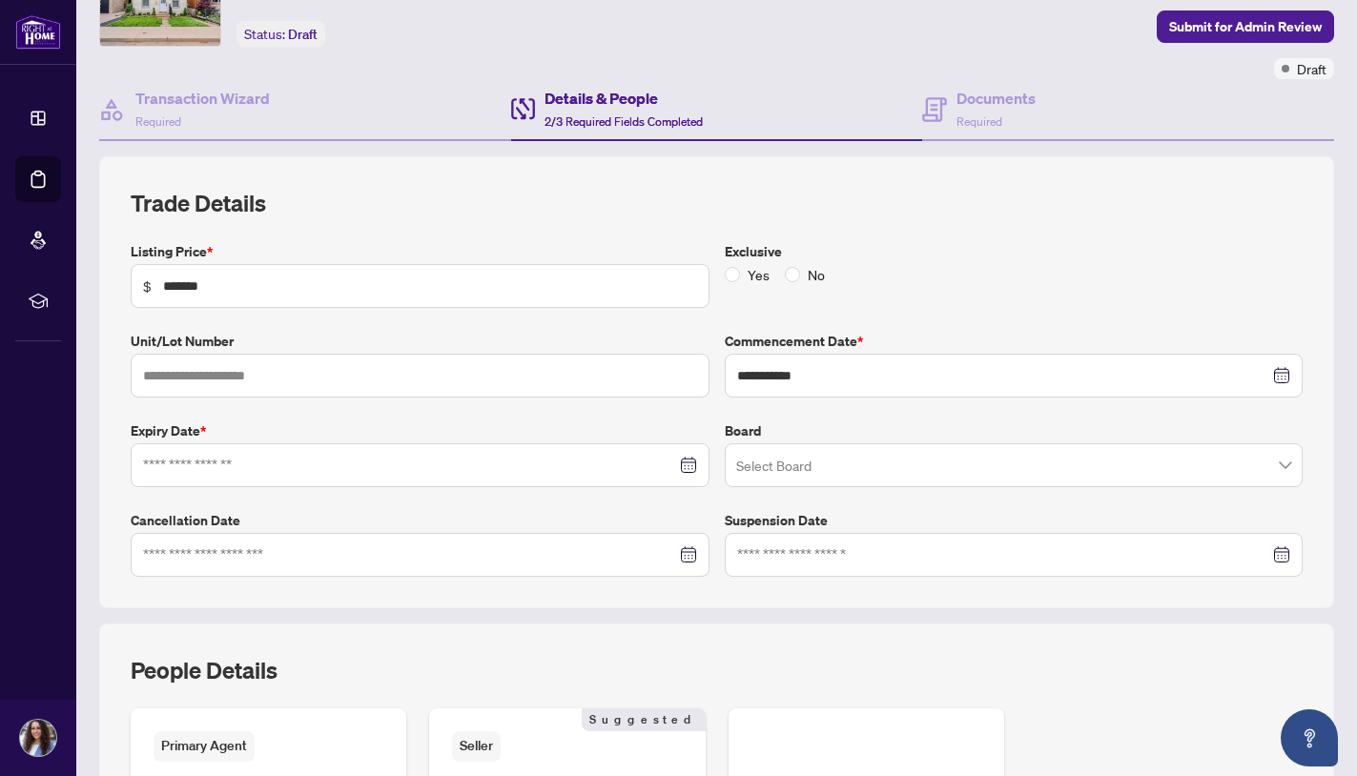
scroll to position [143, 0]
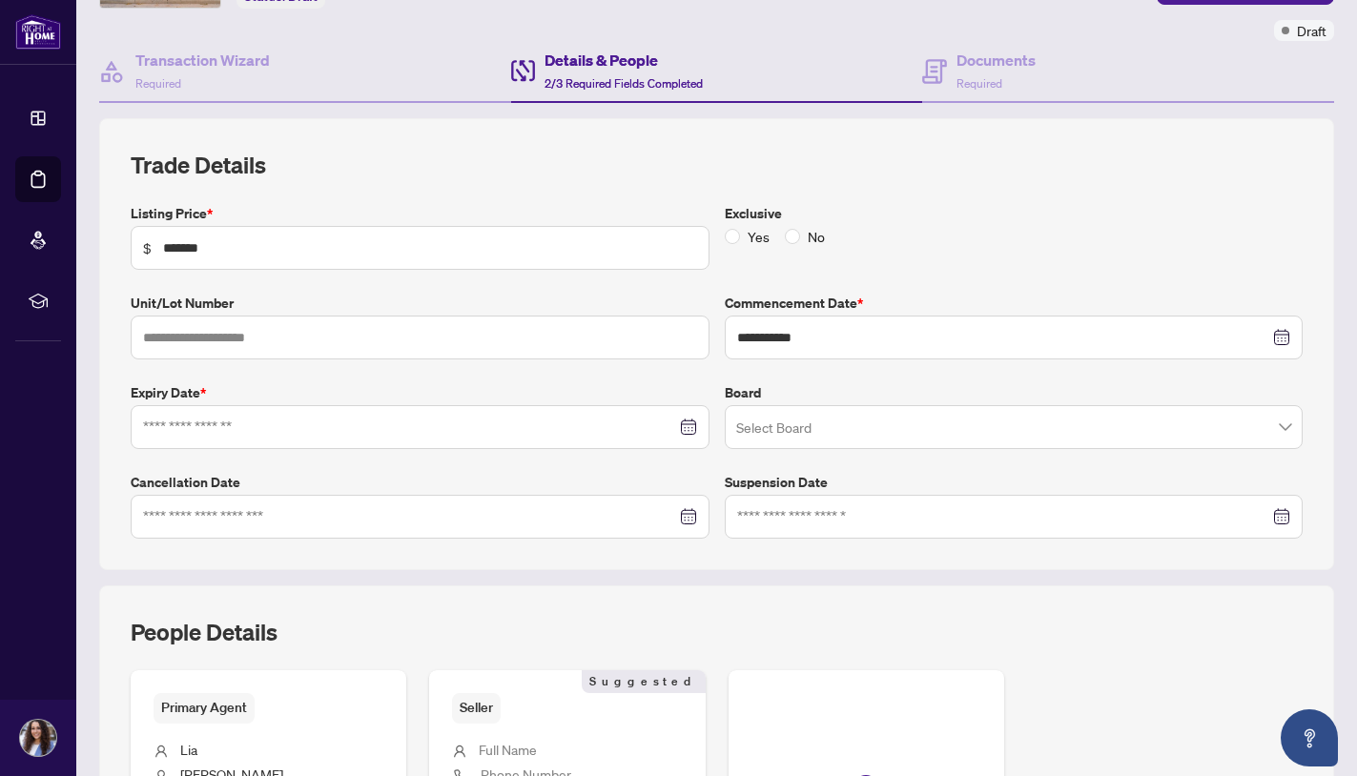
click at [204, 436] on div at bounding box center [420, 427] width 579 height 44
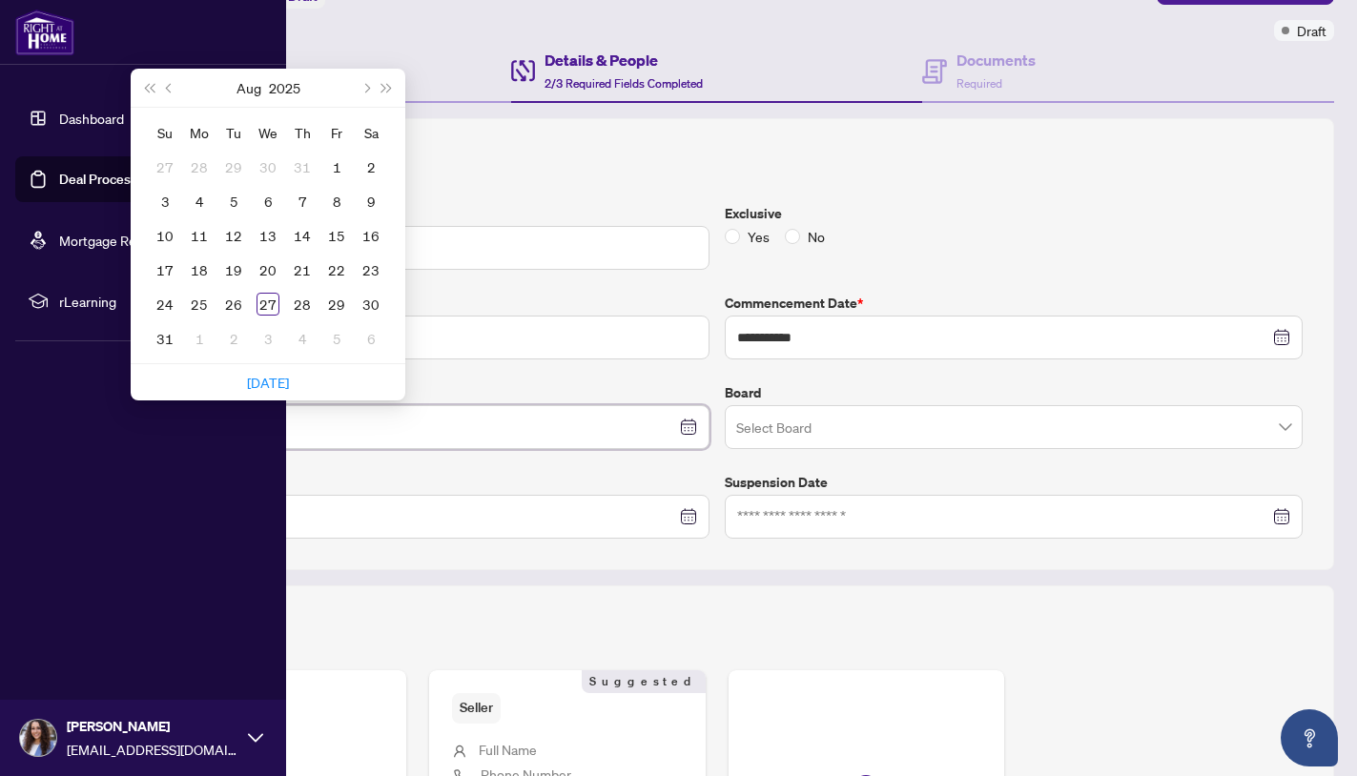
type input "**********"
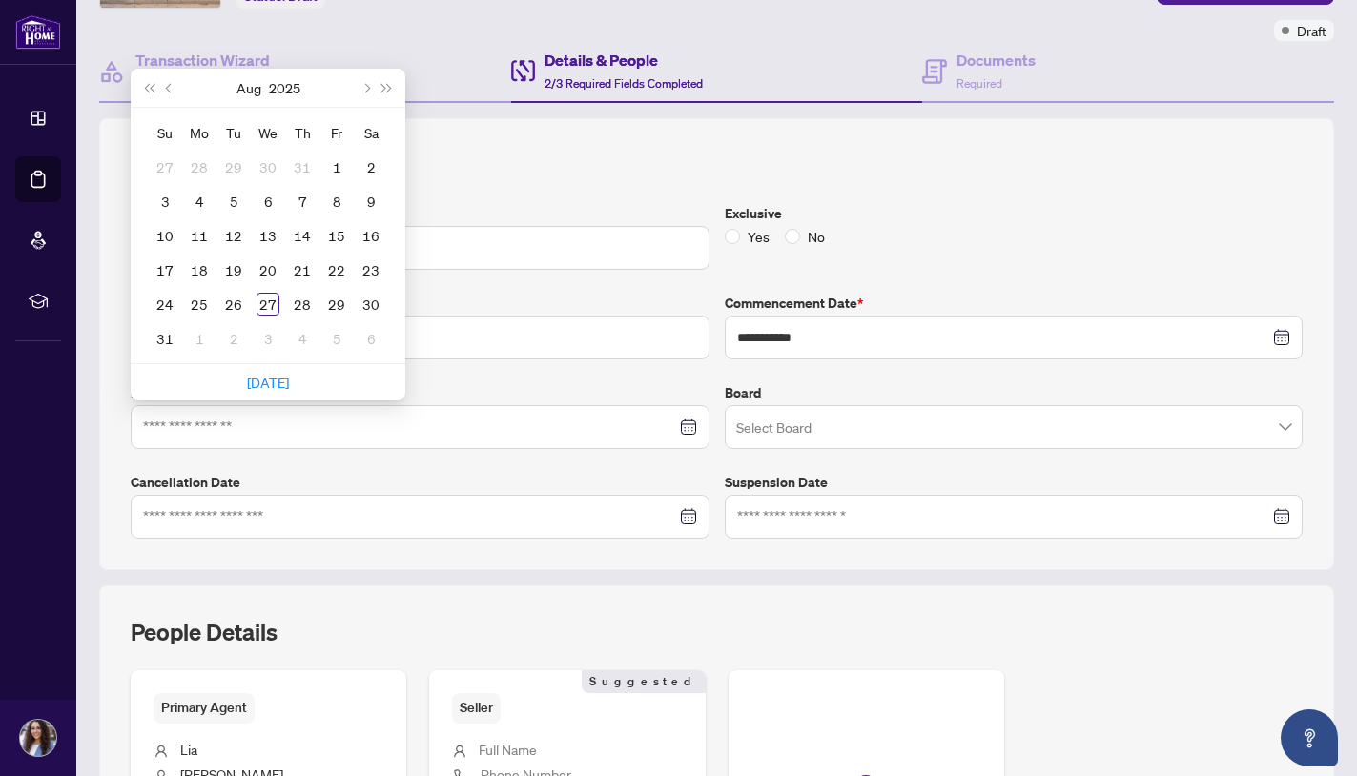
click at [572, 141] on div "**********" at bounding box center [716, 344] width 1235 height 452
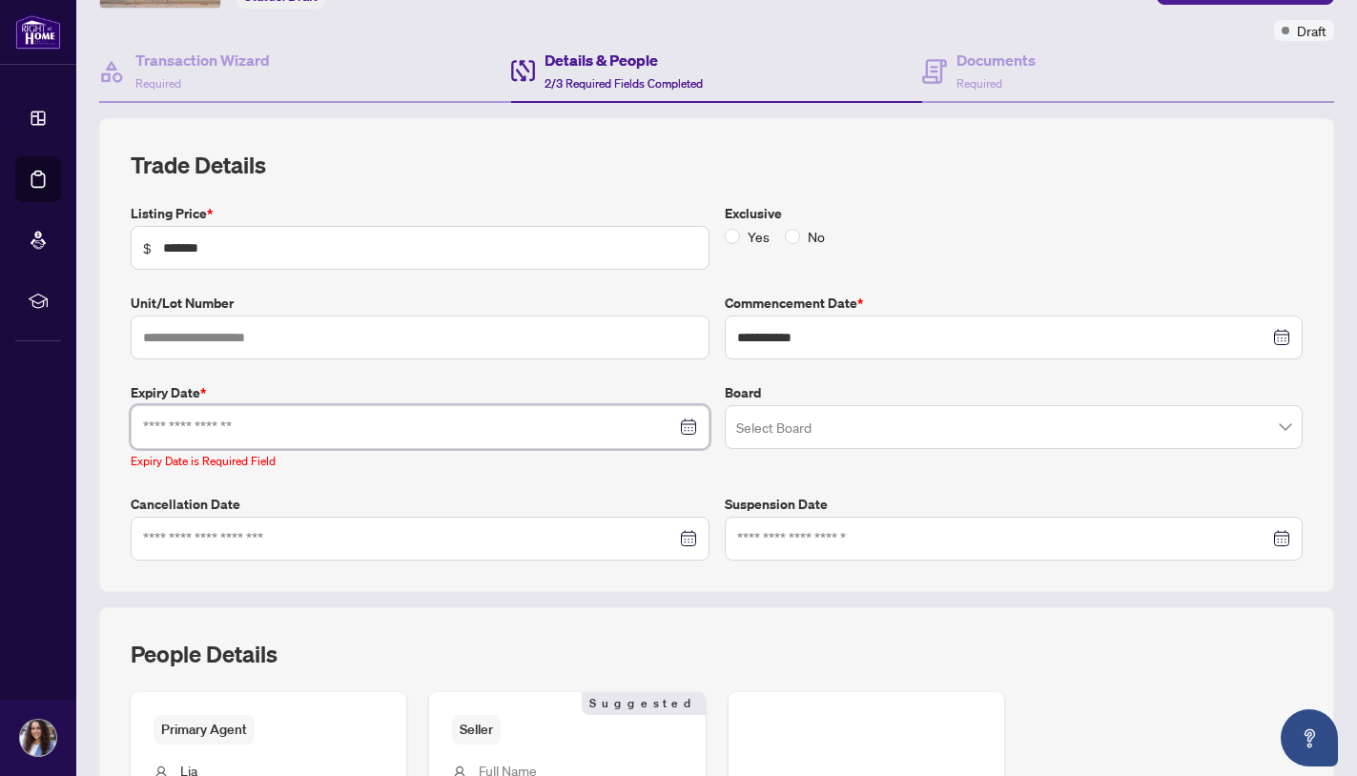
click at [198, 417] on input at bounding box center [409, 427] width 533 height 21
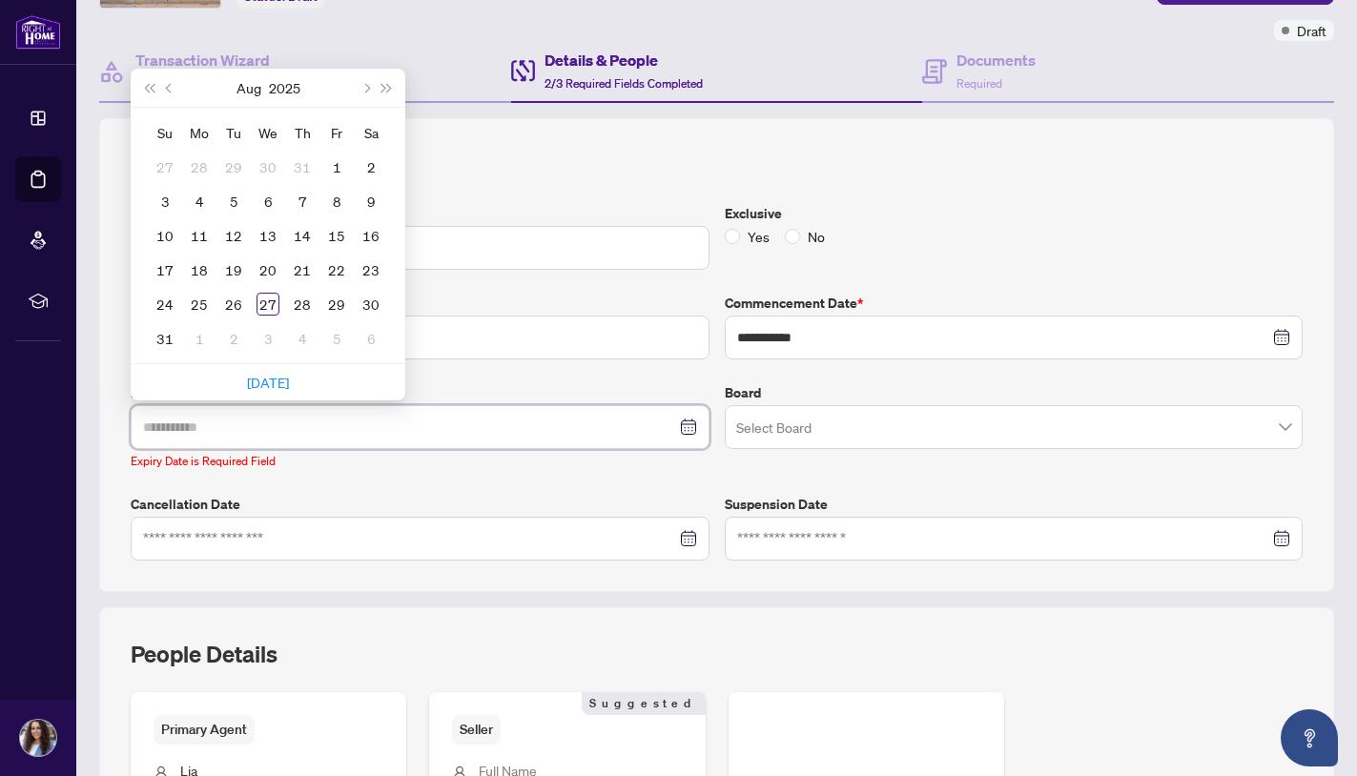
type input "**********"
click at [366, 91] on button "Next month (PageDown)" at bounding box center [365, 88] width 21 height 38
type input "**********"
click at [332, 303] on div "31" at bounding box center [336, 304] width 23 height 23
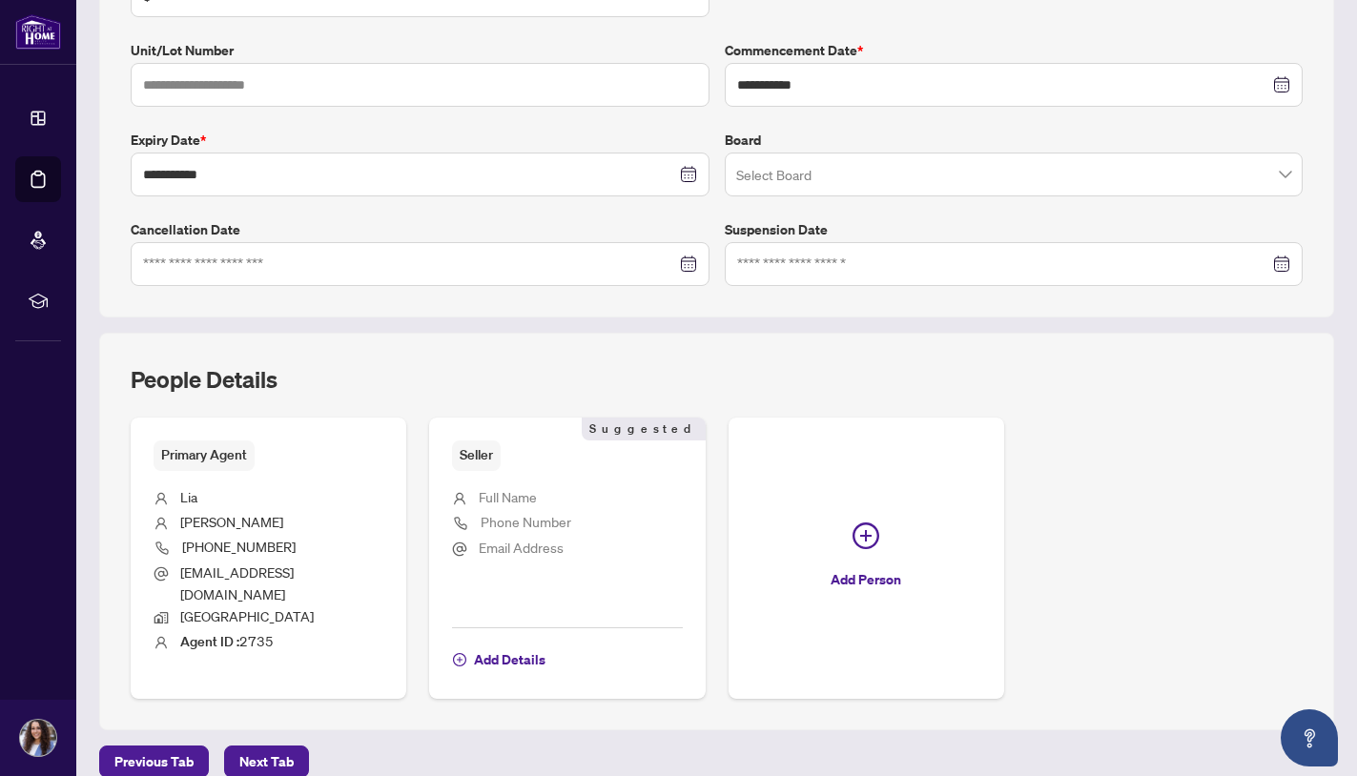
scroll to position [0, 0]
click at [265, 747] on span "Next Tab" at bounding box center [266, 762] width 54 height 31
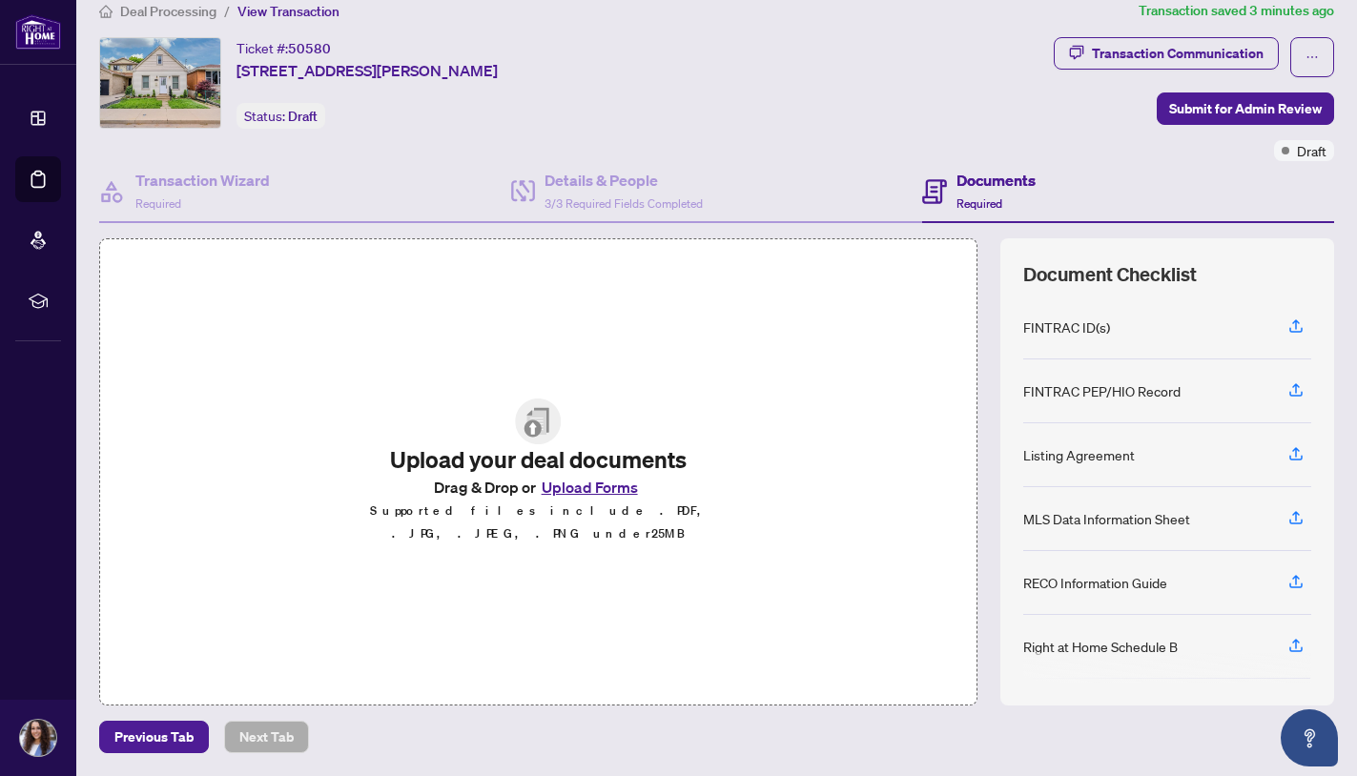
scroll to position [22, 0]
click at [576, 499] on button "Upload Forms" at bounding box center [590, 488] width 108 height 25
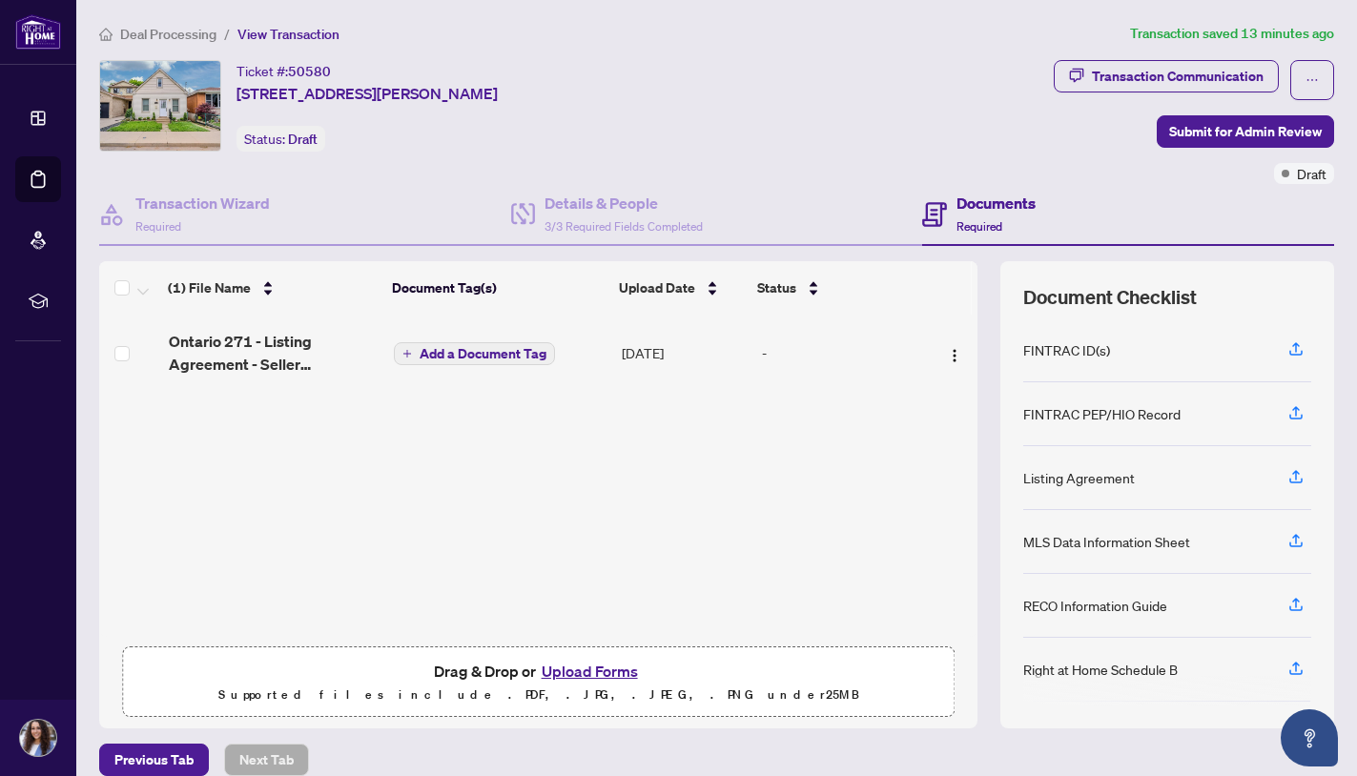
scroll to position [0, 0]
click at [563, 669] on button "Upload Forms" at bounding box center [590, 671] width 108 height 25
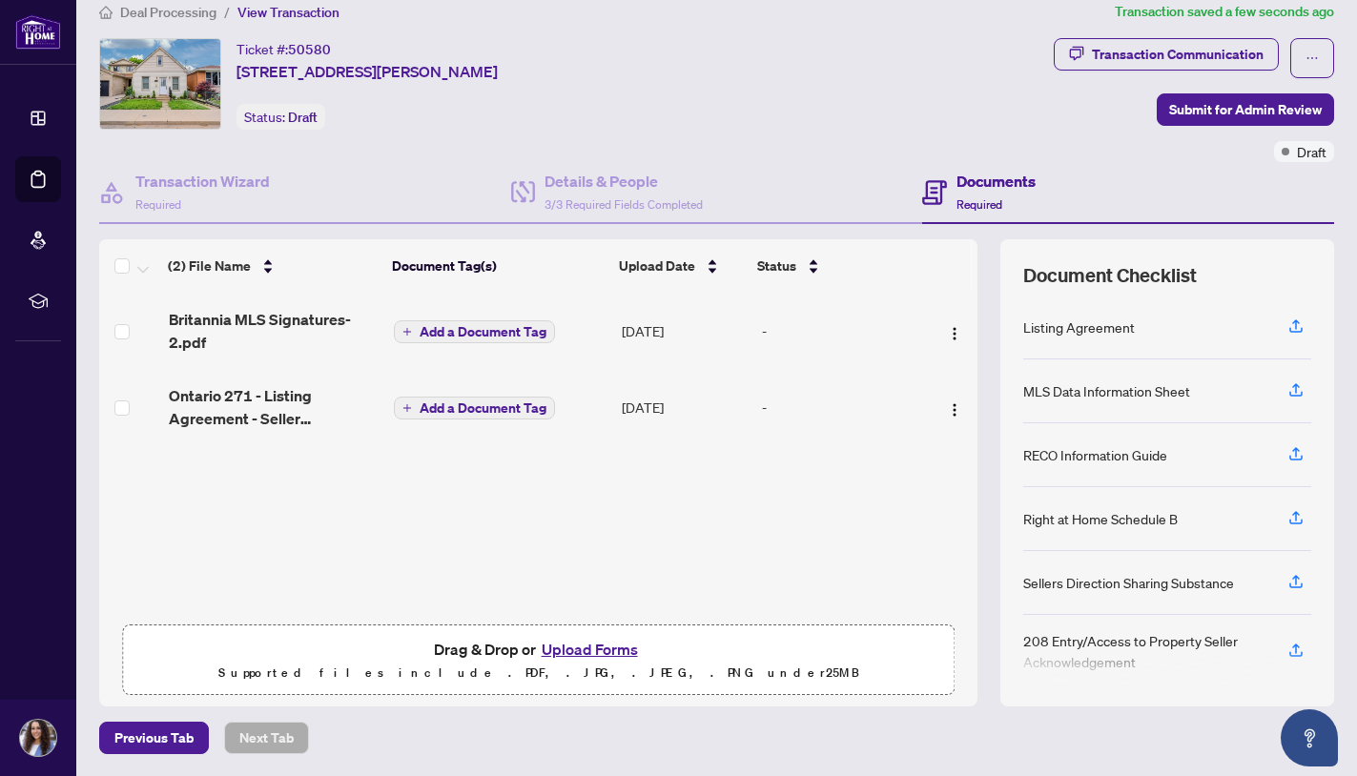
scroll to position [169, 0]
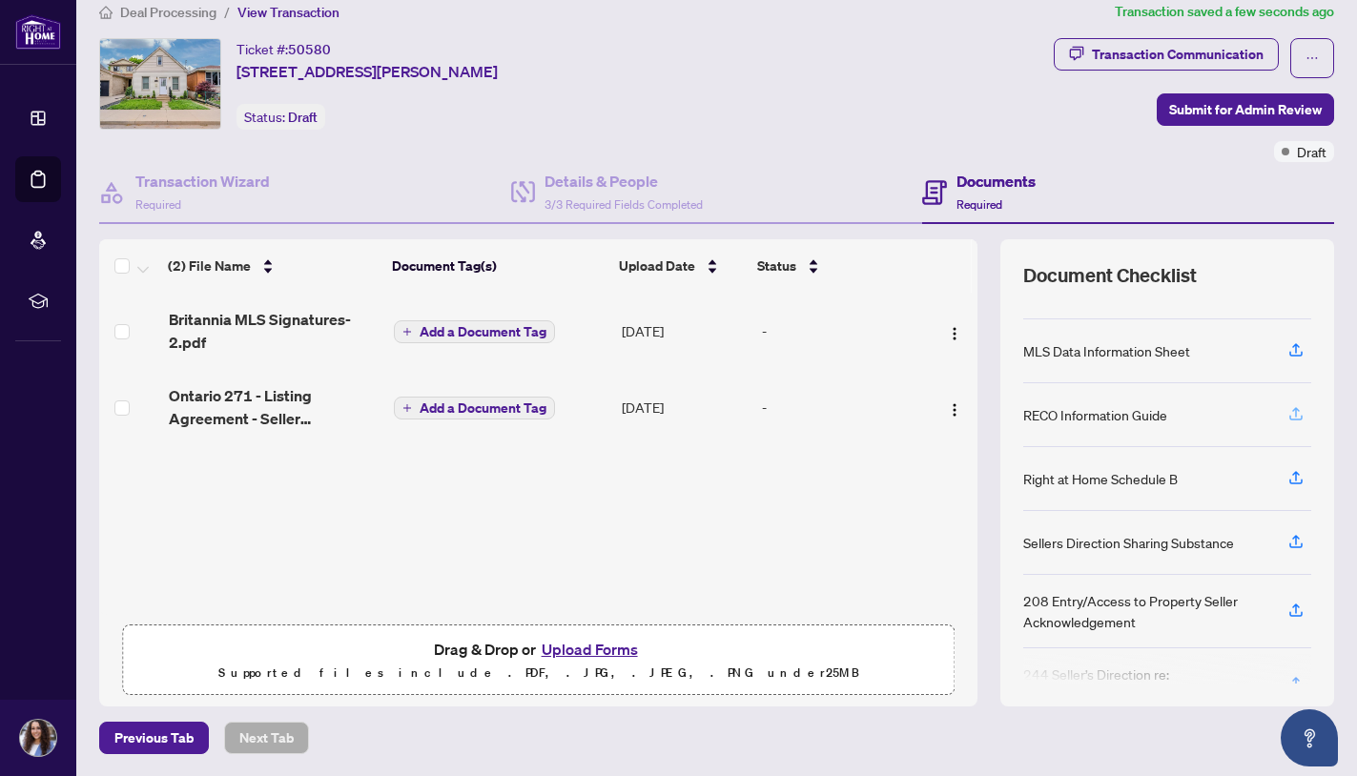
click at [1301, 412] on icon "button" at bounding box center [1295, 413] width 17 height 17
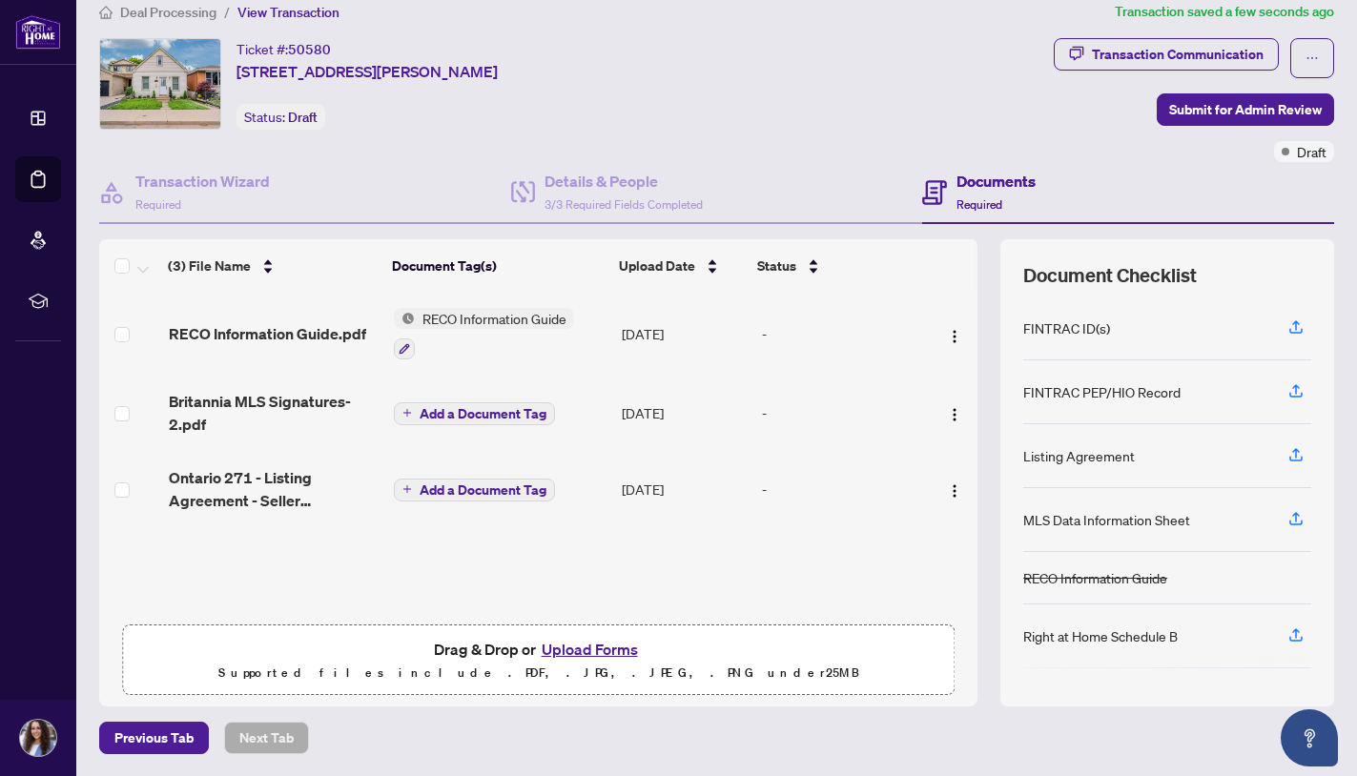
scroll to position [0, 0]
click at [1248, 104] on span "Submit for Admin Review" at bounding box center [1245, 109] width 153 height 31
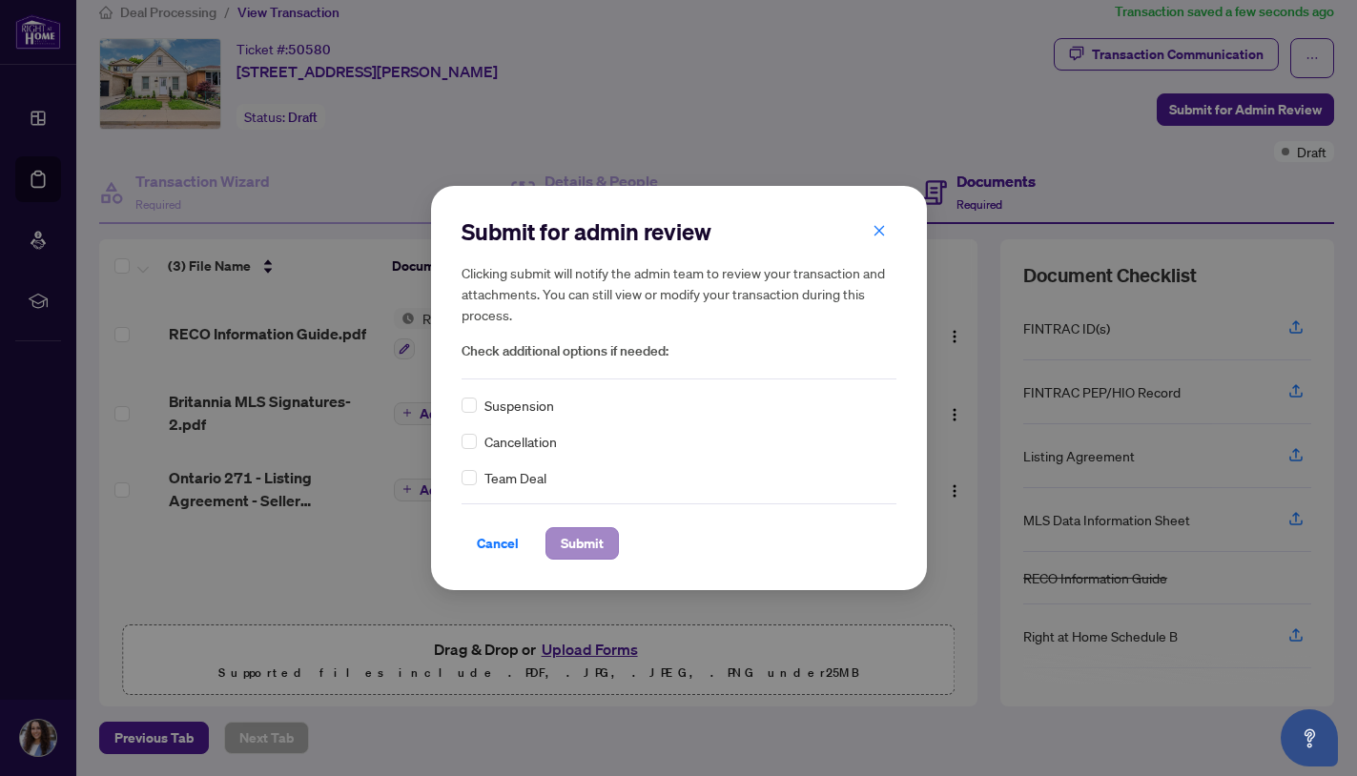
click at [582, 544] on span "Submit" at bounding box center [582, 543] width 43 height 31
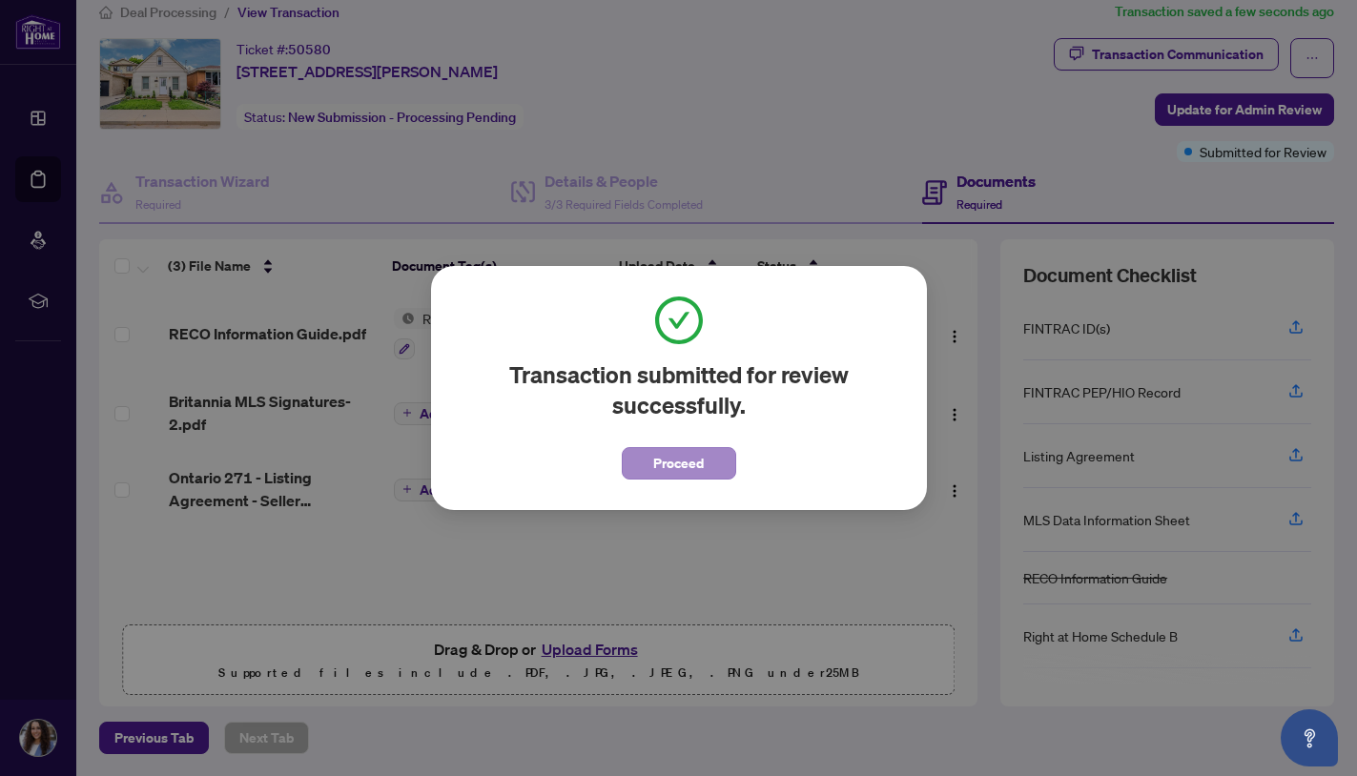
click at [650, 467] on button "Proceed" at bounding box center [679, 463] width 114 height 32
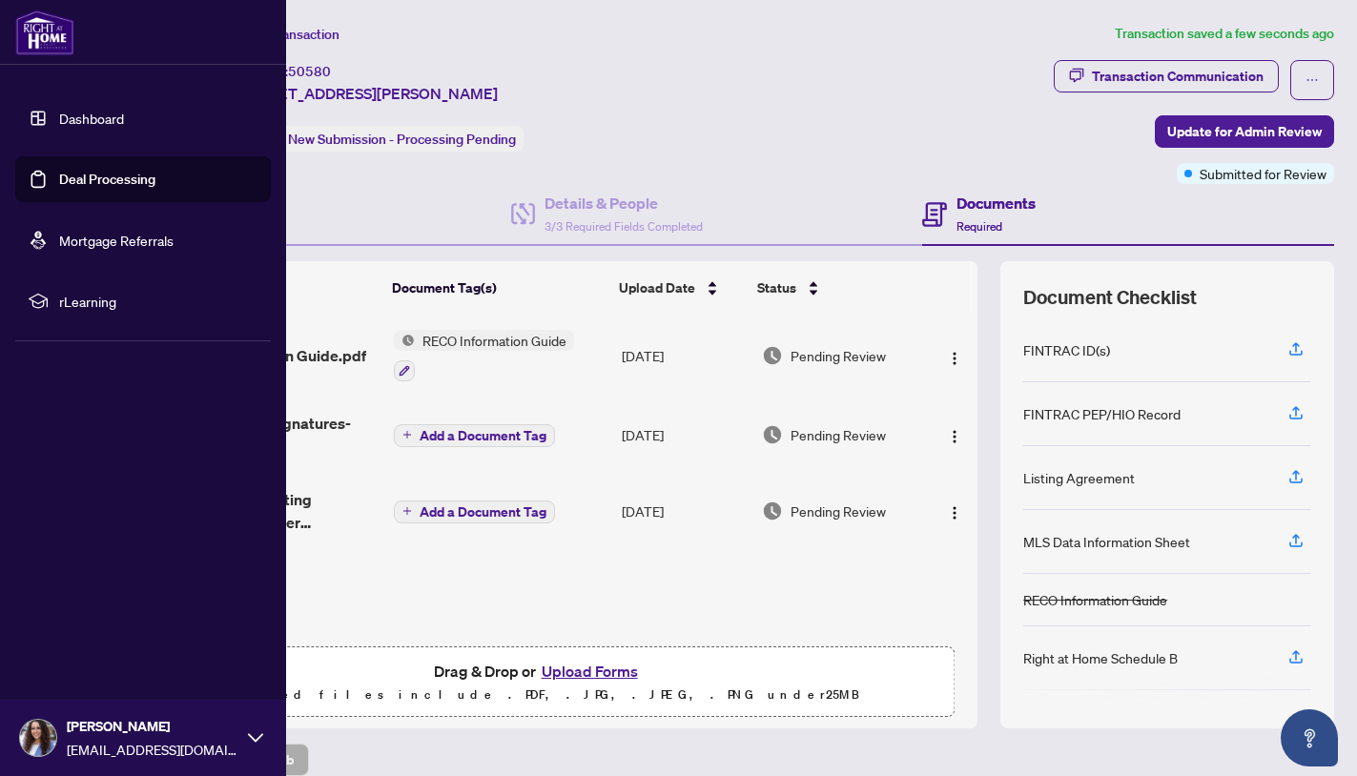
click at [59, 188] on link "Deal Processing" at bounding box center [107, 179] width 96 height 17
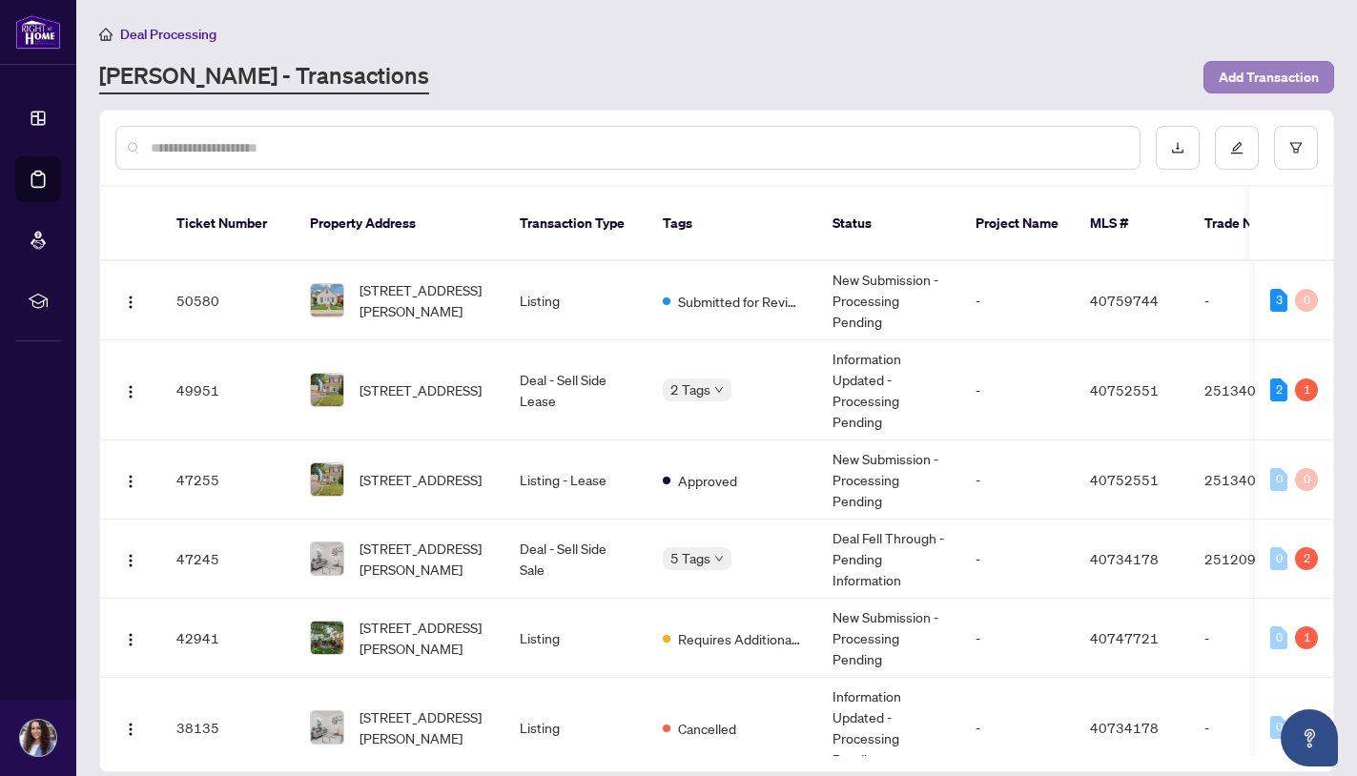
click at [1288, 75] on span "Add Transaction" at bounding box center [1269, 77] width 100 height 31
